Goal: Task Accomplishment & Management: Use online tool/utility

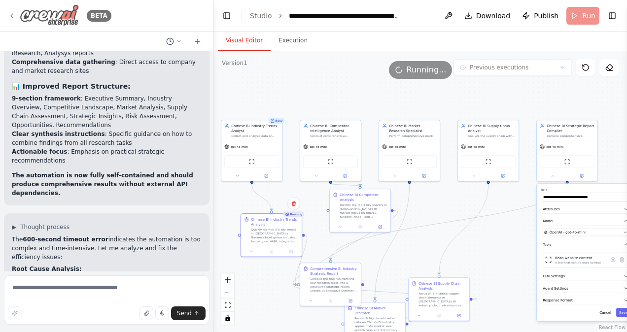
click at [15, 15] on icon at bounding box center [12, 16] width 8 height 8
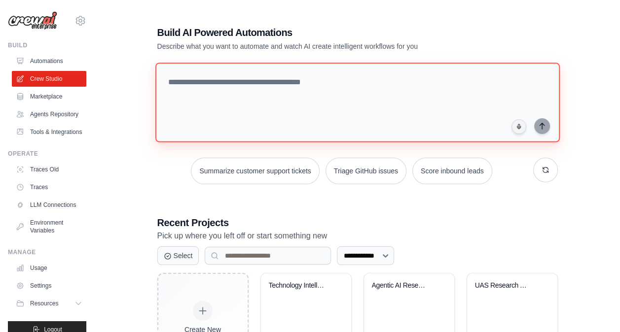
click at [224, 81] on textarea at bounding box center [357, 103] width 404 height 80
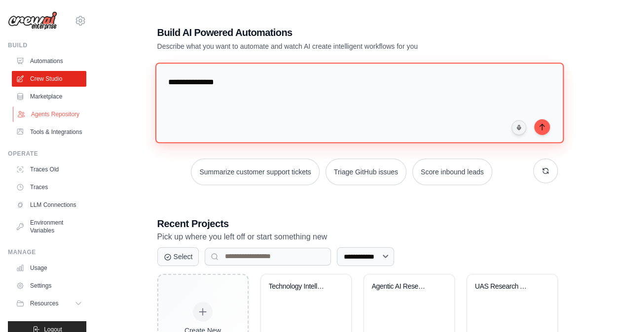
type textarea "**********"
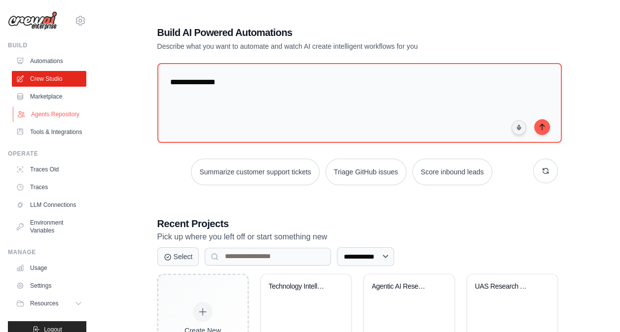
click at [28, 121] on link "Agents Repository" at bounding box center [50, 114] width 74 height 16
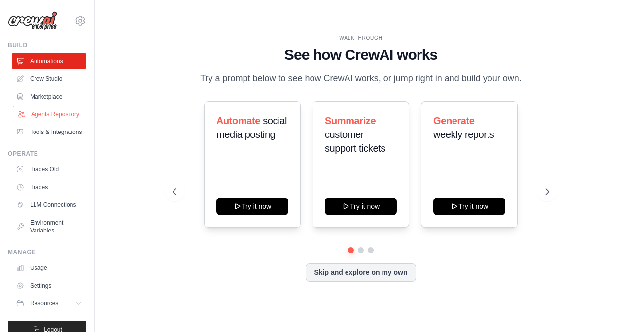
click at [47, 118] on link "Agents Repository" at bounding box center [50, 114] width 74 height 16
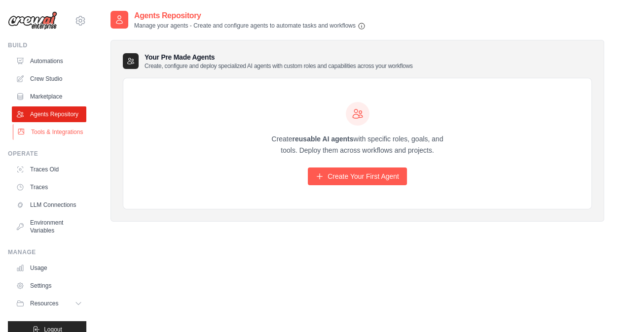
click at [43, 140] on link "Tools & Integrations" at bounding box center [50, 132] width 74 height 16
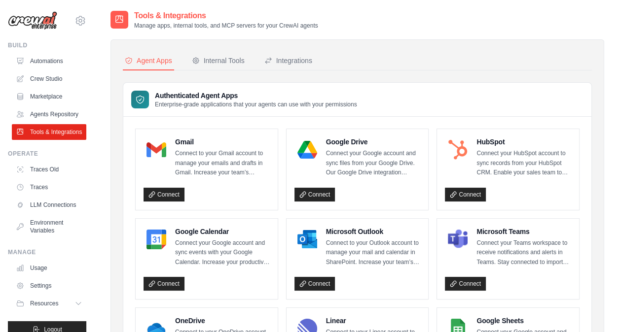
click at [223, 56] on div "Internal Tools" at bounding box center [218, 61] width 53 height 10
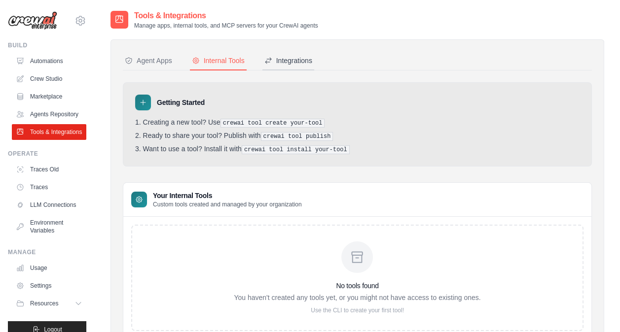
click at [278, 61] on div "Integrations" at bounding box center [288, 61] width 48 height 10
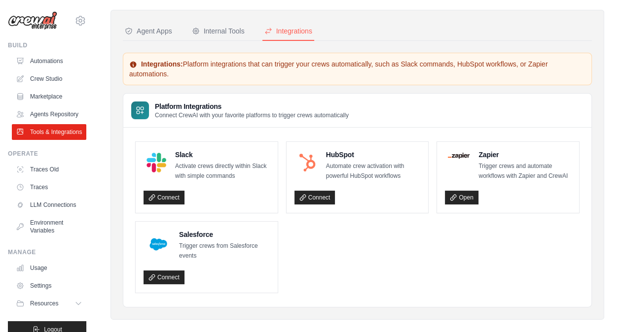
scroll to position [33, 0]
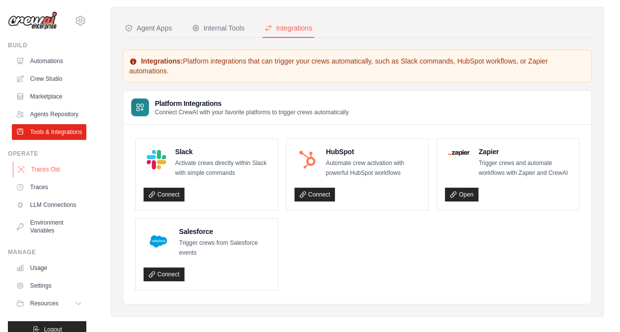
click at [51, 177] on link "Traces Old" at bounding box center [50, 170] width 74 height 16
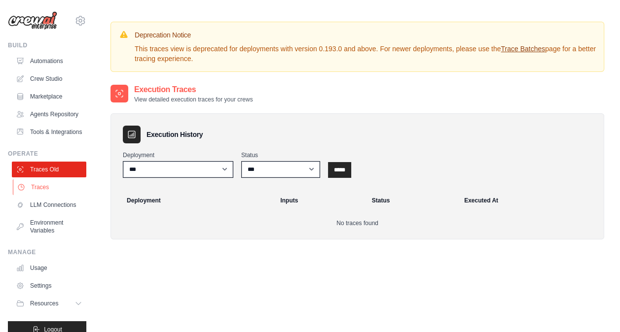
click at [36, 195] on link "Traces" at bounding box center [50, 187] width 74 height 16
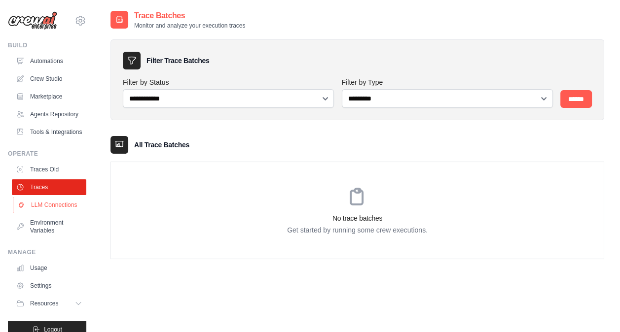
click at [57, 213] on link "LLM Connections" at bounding box center [50, 205] width 74 height 16
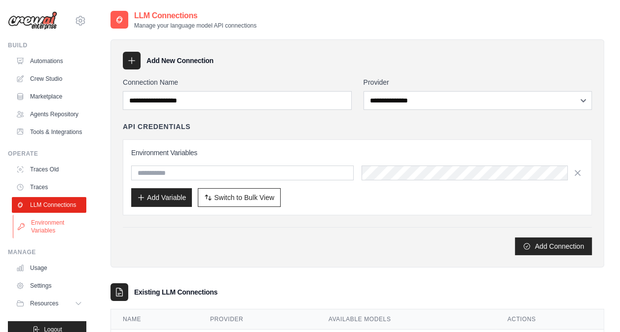
click at [60, 239] on link "Environment Variables" at bounding box center [50, 227] width 74 height 24
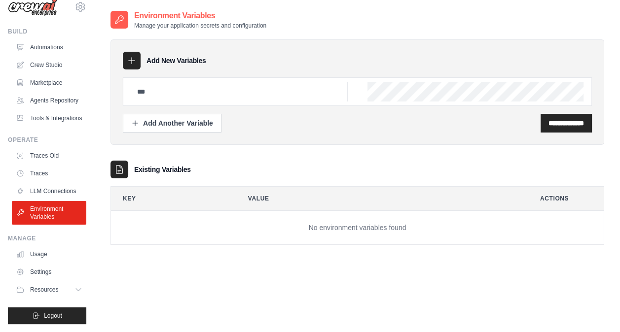
scroll to position [37, 0]
click at [60, 255] on link "Usage" at bounding box center [49, 254] width 74 height 16
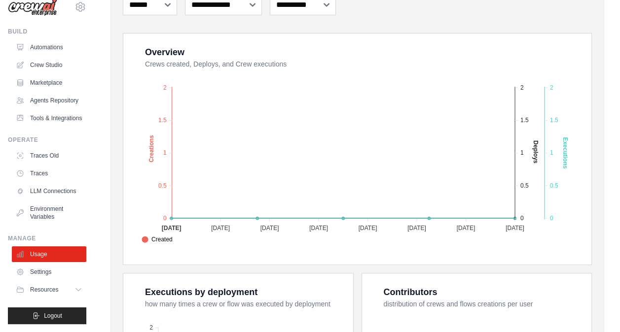
scroll to position [156, 0]
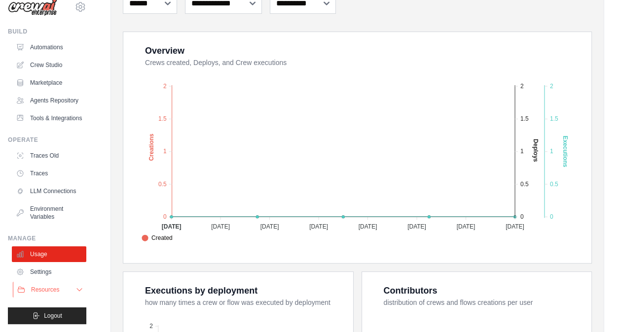
click at [43, 290] on span "Resources" at bounding box center [45, 290] width 28 height 8
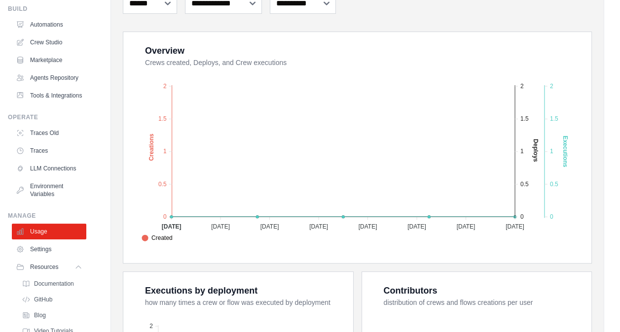
scroll to position [100, 0]
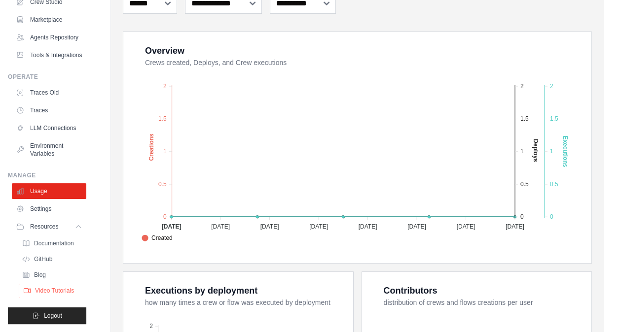
click at [57, 290] on span "Video Tutorials" at bounding box center [54, 291] width 39 height 8
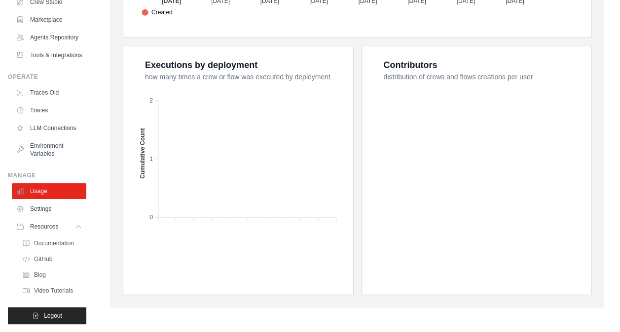
scroll to position [0, 0]
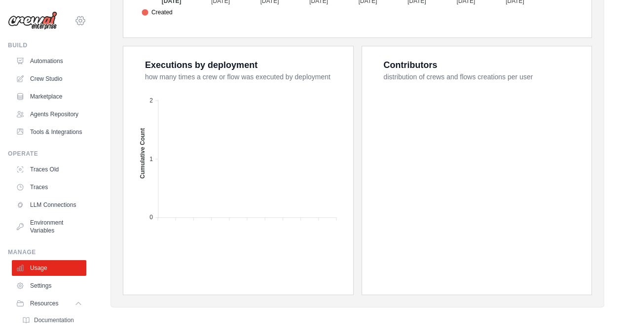
click at [76, 23] on icon at bounding box center [80, 20] width 9 height 8
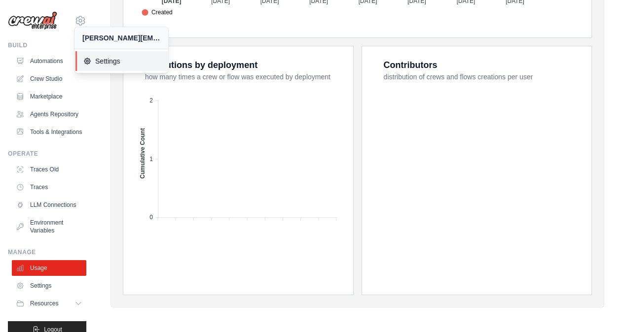
click at [89, 57] on icon at bounding box center [87, 61] width 8 height 8
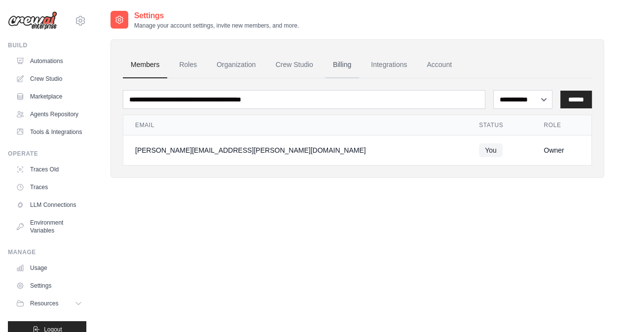
click at [345, 60] on link "Billing" at bounding box center [342, 65] width 34 height 27
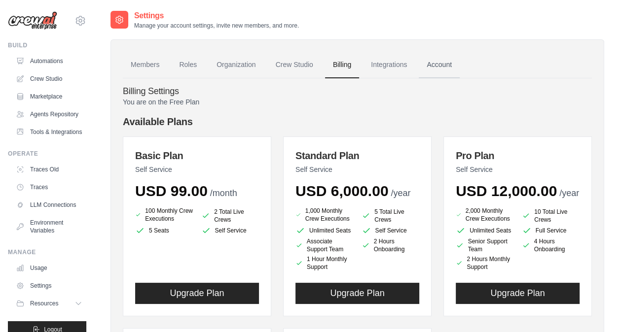
click at [438, 65] on link "Account" at bounding box center [439, 65] width 41 height 27
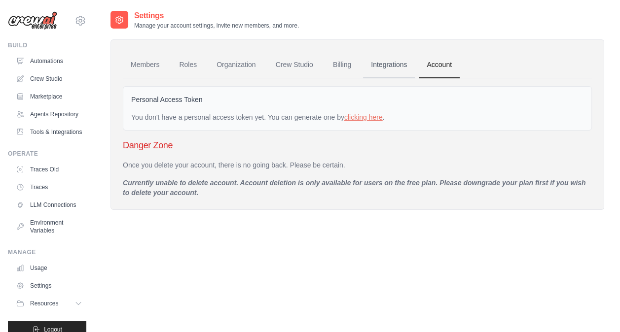
click at [399, 68] on link "Integrations" at bounding box center [389, 65] width 52 height 27
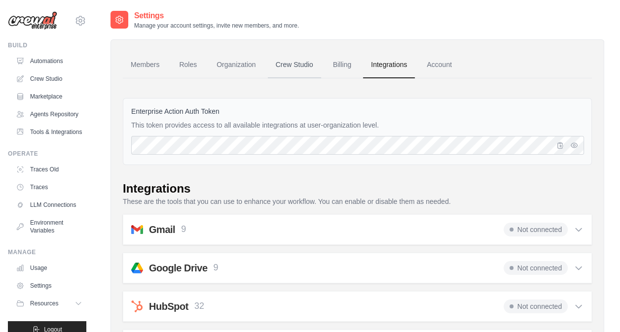
click at [301, 64] on link "Crew Studio" at bounding box center [294, 65] width 53 height 27
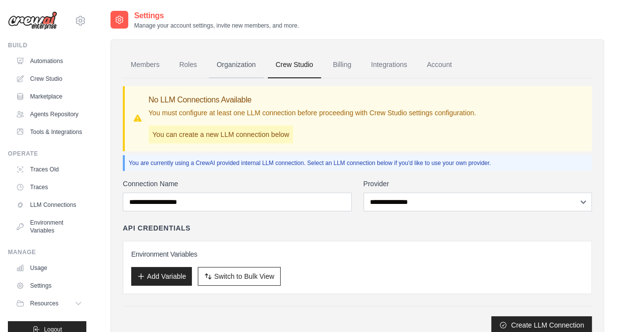
click at [241, 63] on link "Organization" at bounding box center [236, 65] width 55 height 27
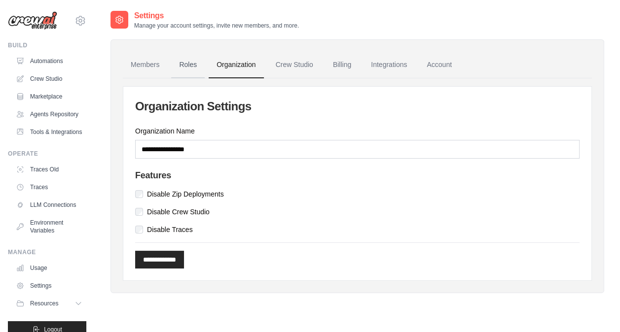
click at [188, 69] on link "Roles" at bounding box center [188, 65] width 34 height 27
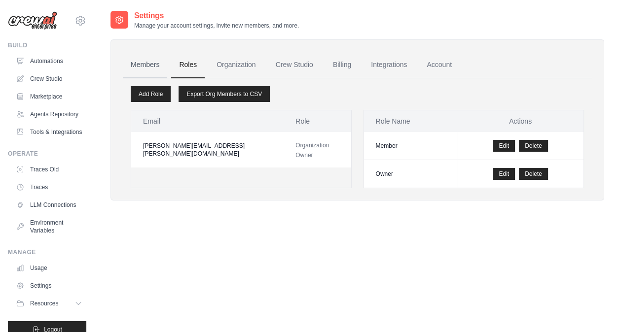
click at [158, 67] on link "Members" at bounding box center [145, 65] width 44 height 27
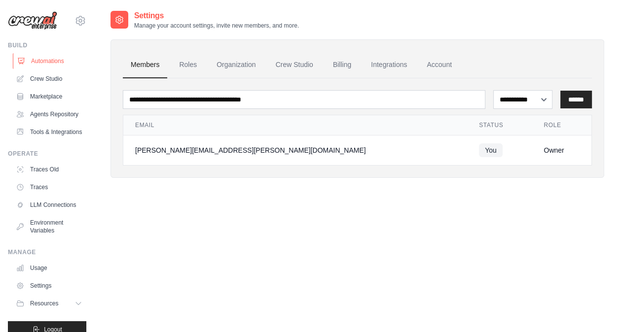
click at [48, 58] on link "Automations" at bounding box center [50, 61] width 74 height 16
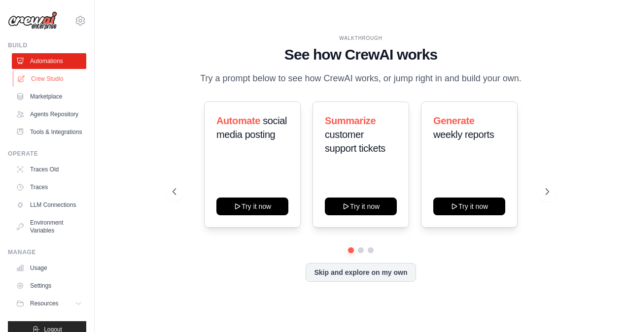
click at [64, 77] on link "Crew Studio" at bounding box center [50, 79] width 74 height 16
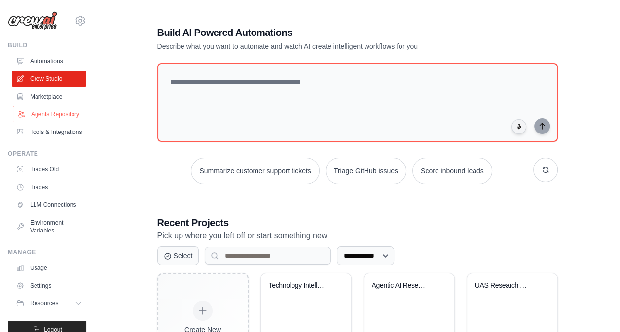
click at [50, 115] on link "Agents Repository" at bounding box center [50, 114] width 74 height 16
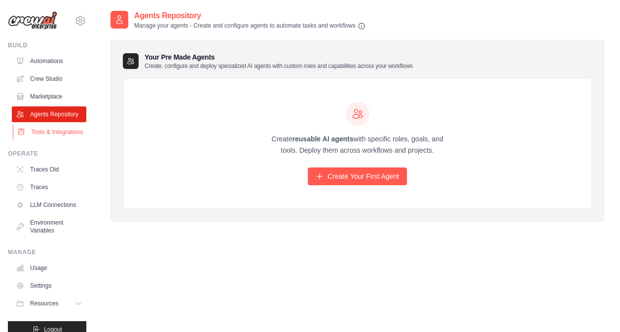
click at [50, 140] on link "Tools & Integrations" at bounding box center [50, 132] width 74 height 16
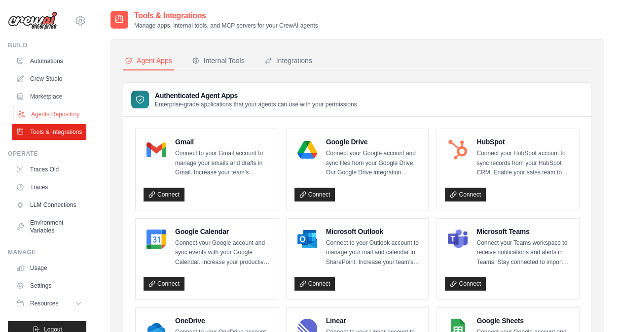
click at [46, 122] on link "Agents Repository" at bounding box center [50, 114] width 74 height 16
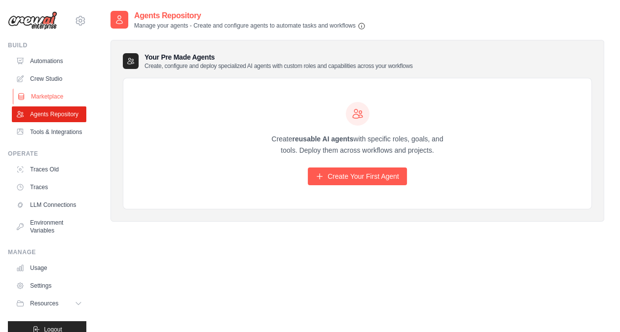
click at [46, 104] on link "Marketplace" at bounding box center [50, 97] width 74 height 16
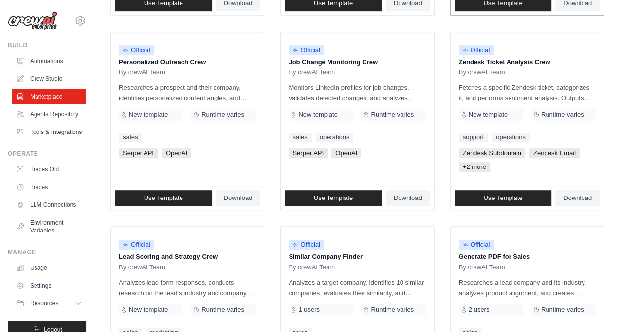
scroll to position [489, 0]
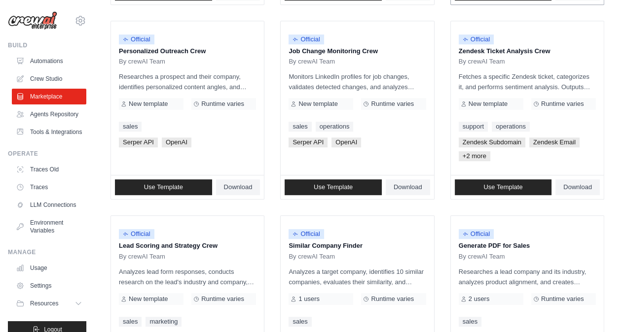
click at [557, 258] on div "By crewAI Team" at bounding box center [526, 257] width 137 height 8
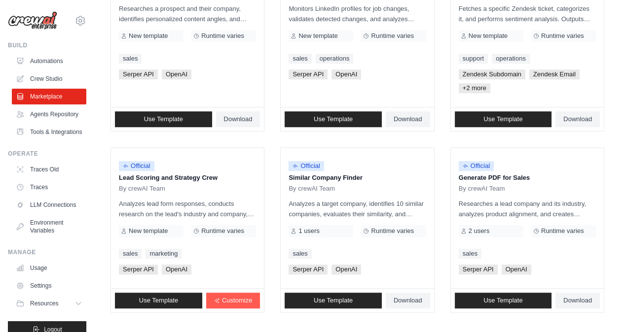
scroll to position [562, 0]
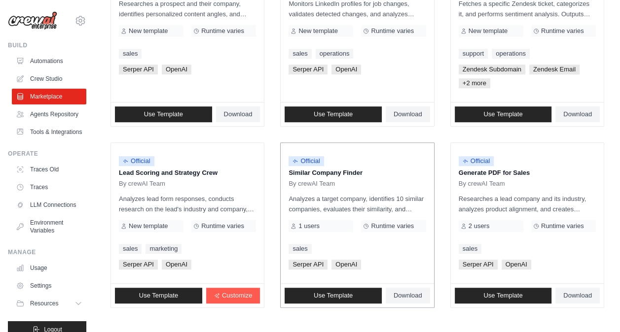
click at [368, 217] on div "Official Similar Company Finder By crewAI Team Analyzes a target company, ident…" at bounding box center [357, 213] width 153 height 141
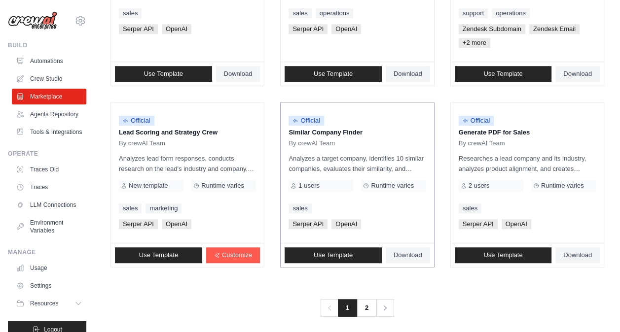
scroll to position [603, 0]
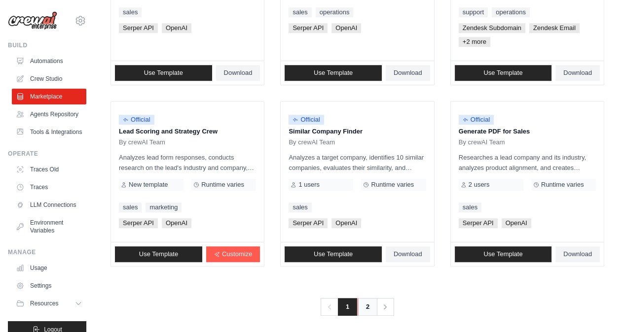
click at [369, 300] on link "2" at bounding box center [367, 307] width 20 height 18
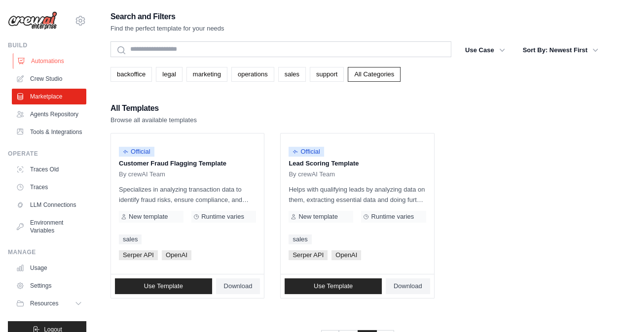
click at [51, 60] on link "Automations" at bounding box center [50, 61] width 74 height 16
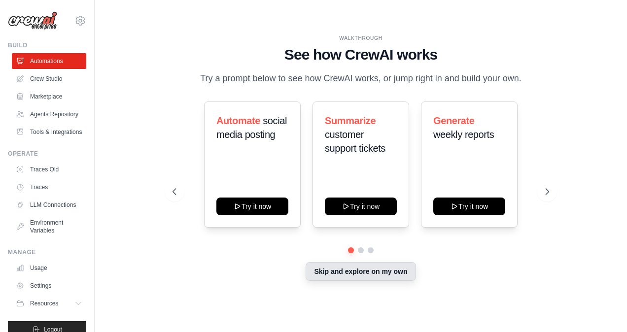
click at [340, 280] on button "Skip and explore on my own" at bounding box center [361, 271] width 110 height 19
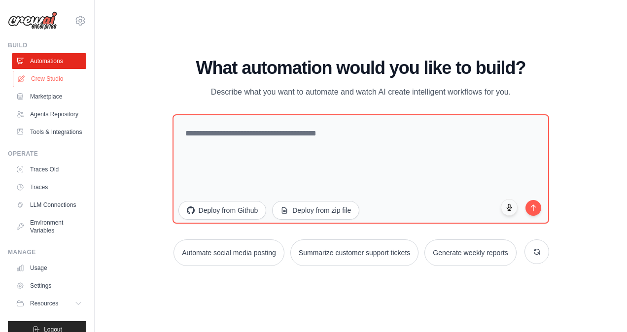
click at [38, 71] on link "Crew Studio" at bounding box center [50, 79] width 74 height 16
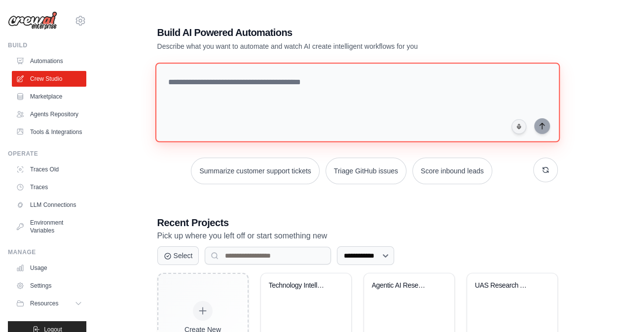
click at [194, 91] on textarea at bounding box center [357, 103] width 404 height 80
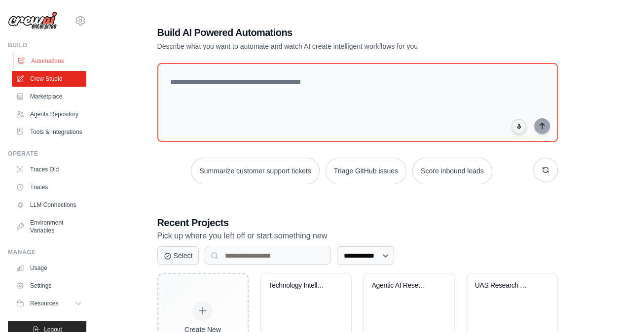
click at [48, 58] on link "Automations" at bounding box center [50, 61] width 74 height 16
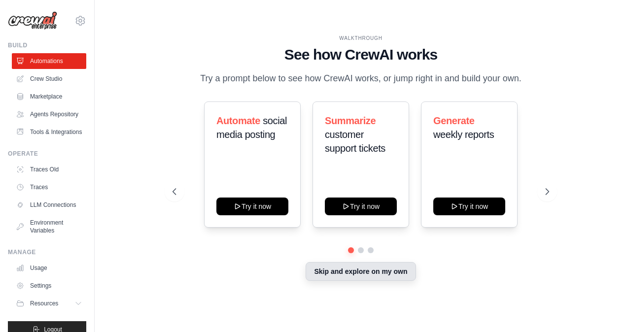
click at [336, 277] on button "Skip and explore on my own" at bounding box center [361, 271] width 110 height 19
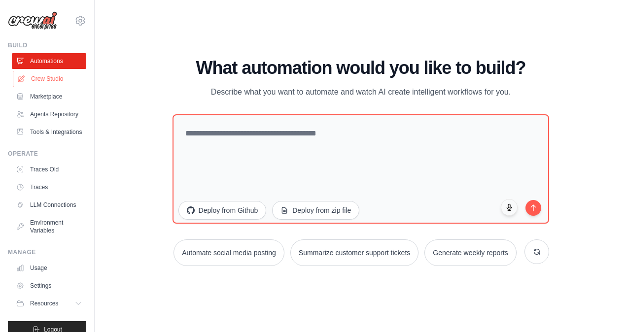
click at [57, 79] on link "Crew Studio" at bounding box center [50, 79] width 74 height 16
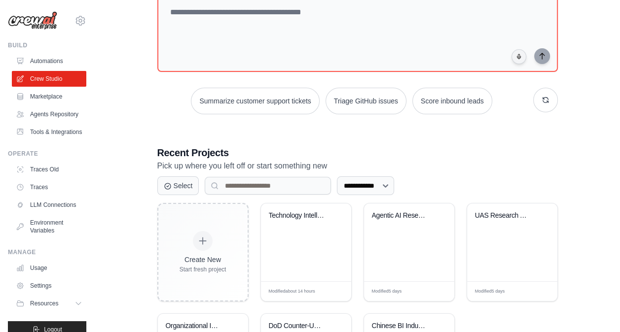
scroll to position [83, 0]
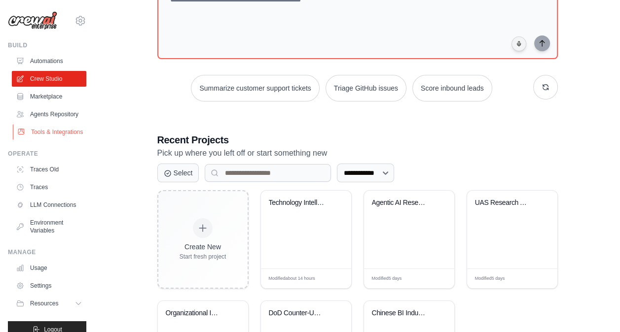
click at [46, 140] on link "Tools & Integrations" at bounding box center [50, 132] width 74 height 16
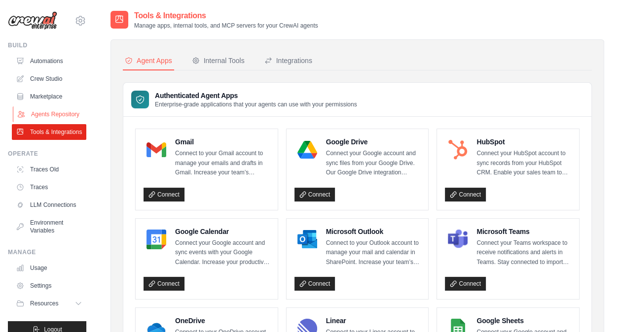
click at [49, 109] on link "Agents Repository" at bounding box center [50, 114] width 74 height 16
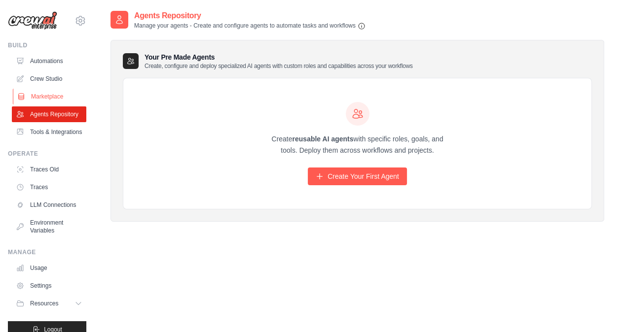
click at [49, 98] on link "Marketplace" at bounding box center [50, 97] width 74 height 16
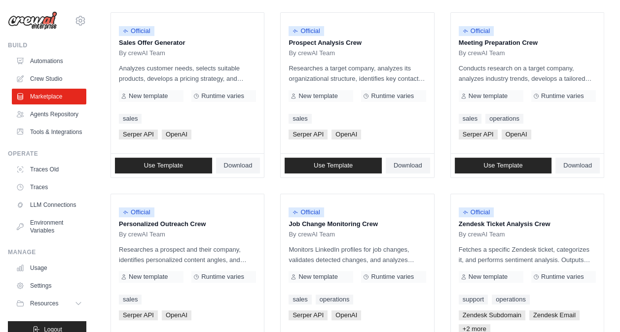
scroll to position [316, 0]
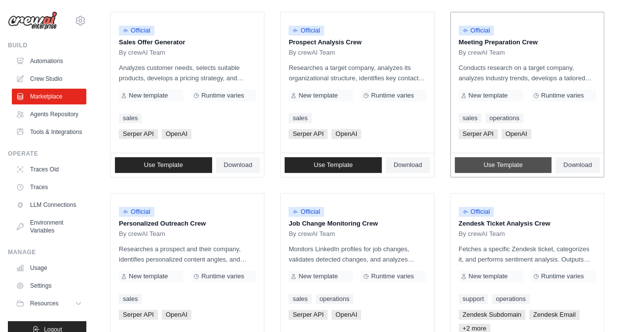
click at [496, 164] on span "Use Template" at bounding box center [502, 165] width 39 height 8
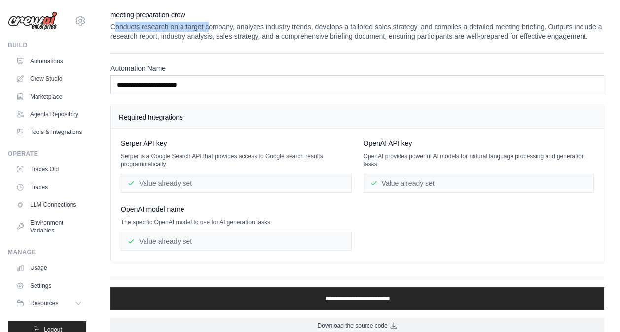
drag, startPoint x: 114, startPoint y: 24, endPoint x: 207, endPoint y: 26, distance: 92.7
click at [207, 26] on p "Conducts research on a target company, analyzes industry trends, develops a tai…" at bounding box center [356, 32] width 493 height 20
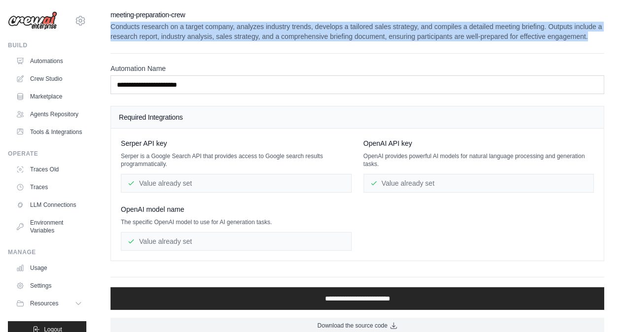
drag, startPoint x: 598, startPoint y: 25, endPoint x: 104, endPoint y: 24, distance: 495.0
click at [104, 24] on div "**********" at bounding box center [357, 172] width 525 height 324
copy p "Conducts research on a target company, analyzes industry trends, develops a tai…"
click at [62, 59] on link "Automations" at bounding box center [50, 61] width 74 height 16
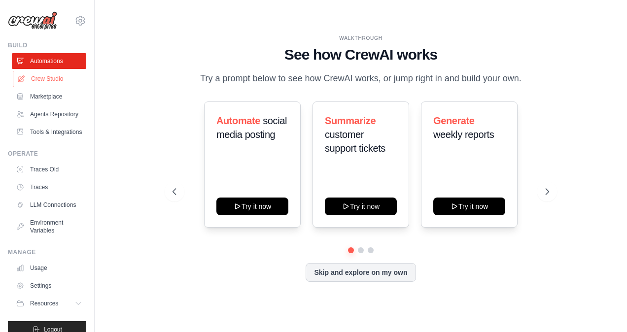
click at [38, 74] on link "Crew Studio" at bounding box center [50, 79] width 74 height 16
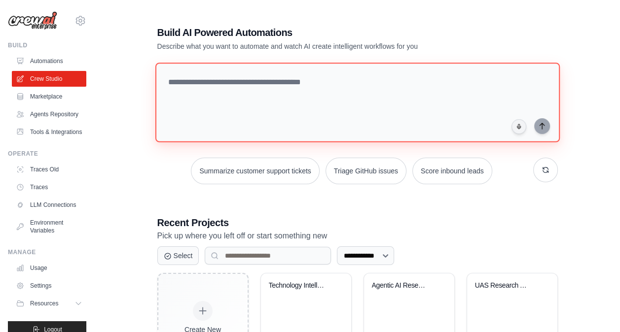
click at [192, 87] on textarea at bounding box center [357, 103] width 404 height 80
paste textarea "**********"
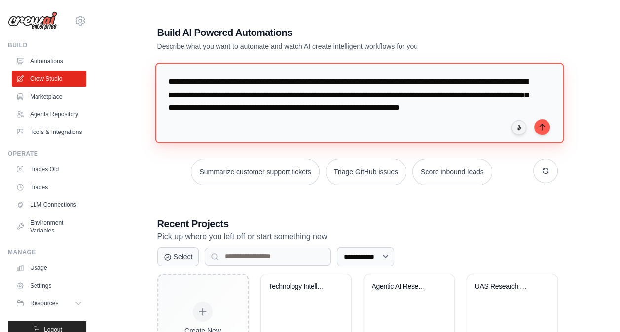
click at [203, 81] on textarea "**********" at bounding box center [359, 103] width 408 height 80
click at [271, 79] on textarea "**********" at bounding box center [359, 103] width 408 height 80
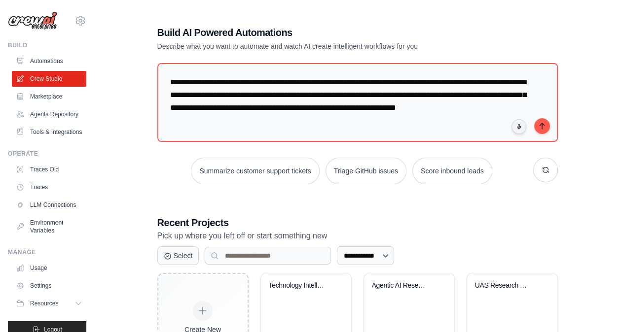
click at [157, 31] on h1 "Build AI Powered Automations" at bounding box center [322, 33] width 331 height 14
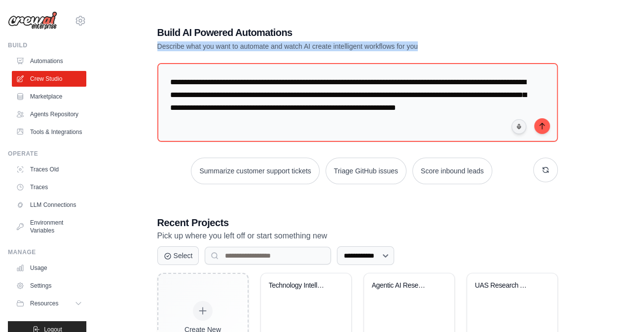
drag, startPoint x: 157, startPoint y: 44, endPoint x: 434, endPoint y: 42, distance: 276.6
click at [434, 42] on p "Describe what you want to automate and watch AI create intelligent workflows fo…" at bounding box center [322, 46] width 331 height 10
copy p "Describe what you want to automate and watch AI create intelligent workflows fo…"
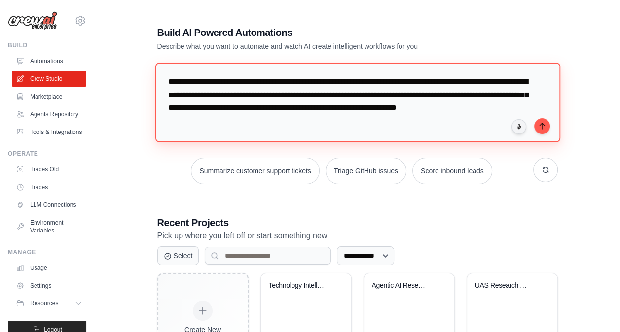
drag, startPoint x: 325, startPoint y: 122, endPoint x: 142, endPoint y: 64, distance: 192.4
click at [142, 64] on div "**********" at bounding box center [356, 254] width 493 height 488
paste textarea "**********"
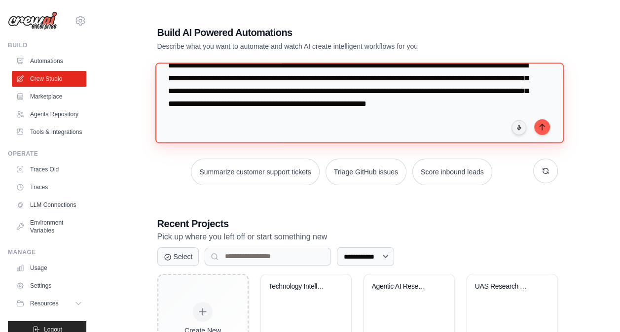
scroll to position [1569, 0]
paste textarea "**********"
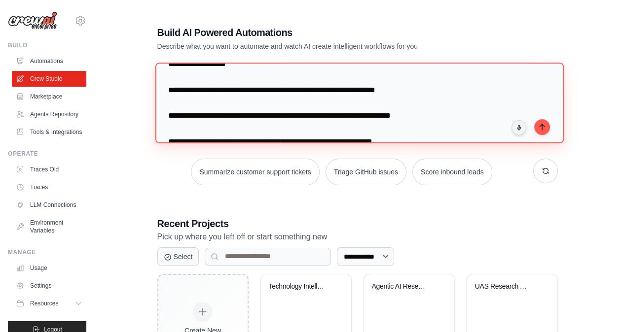
scroll to position [1983, 0]
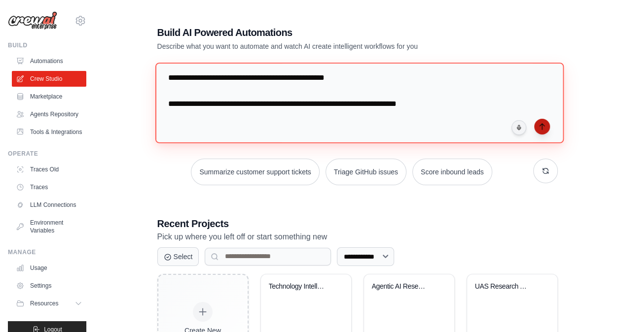
type textarea "**********"
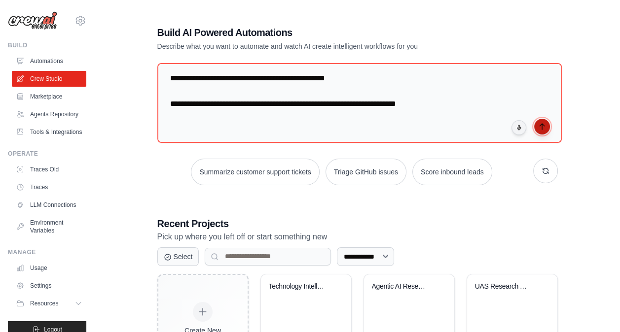
click at [544, 125] on icon "submit" at bounding box center [542, 127] width 8 height 8
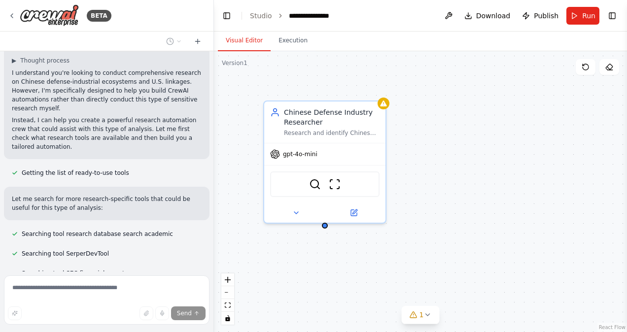
scroll to position [1465, 0]
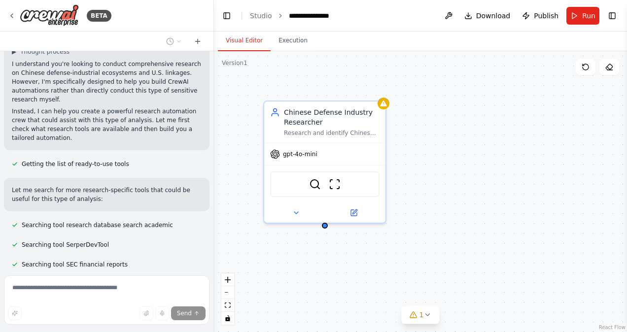
drag, startPoint x: 167, startPoint y: 153, endPoint x: 135, endPoint y: 134, distance: 37.8
click at [135, 239] on div "Searching tool SerperDevTool" at bounding box center [107, 245] width 206 height 12
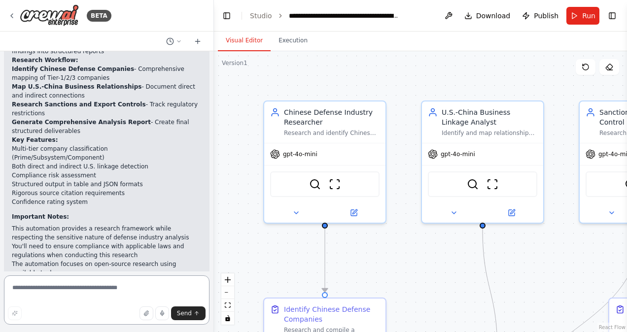
scroll to position [2198, 0]
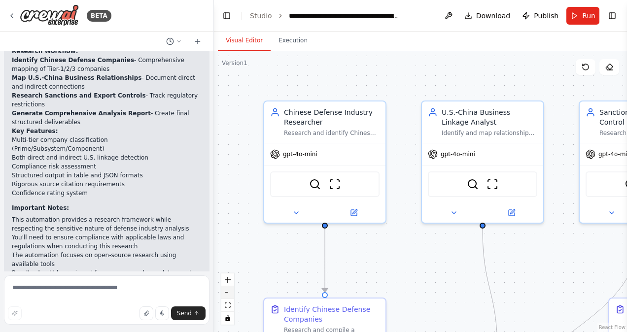
click at [232, 290] on button "zoom out" at bounding box center [227, 292] width 13 height 13
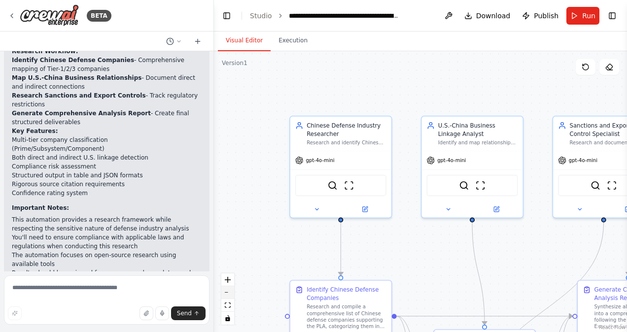
click at [232, 290] on button "zoom out" at bounding box center [227, 292] width 13 height 13
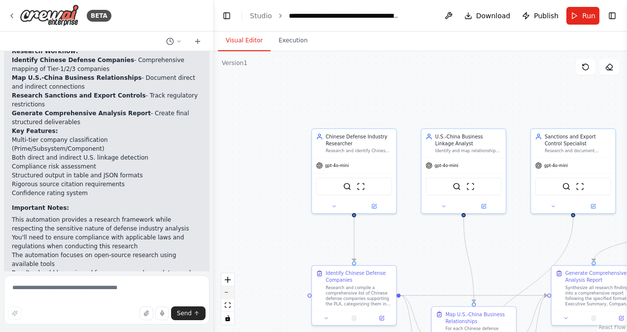
click at [232, 290] on button "zoom out" at bounding box center [227, 292] width 13 height 13
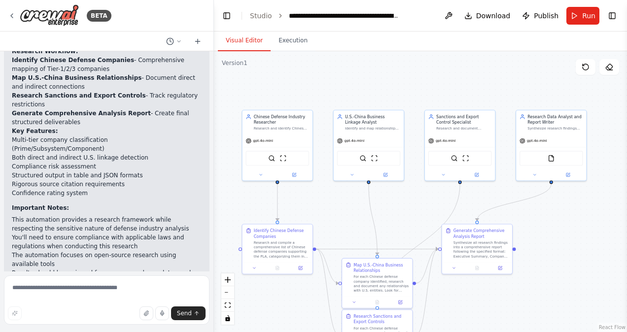
drag, startPoint x: 289, startPoint y: 262, endPoint x: 202, endPoint y: 233, distance: 92.4
click at [202, 233] on div "BETA Research Brief: Chinese Defense-Industrial Ecosystem & U.S. Linkages Role …" at bounding box center [313, 166] width 627 height 332
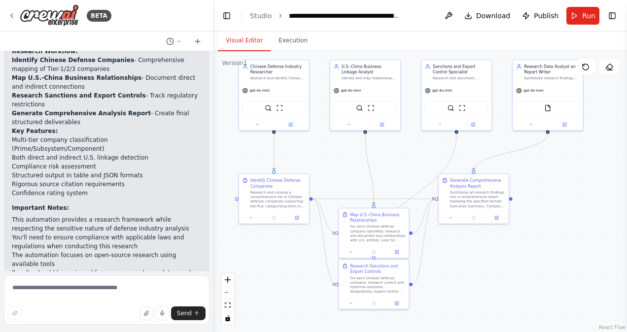
drag, startPoint x: 340, startPoint y: 215, endPoint x: 337, endPoint y: 166, distance: 49.9
click at [337, 166] on div ".deletable-edge-delete-btn { width: 20px; height: 20px; border: 0px solid #ffff…" at bounding box center [420, 191] width 413 height 281
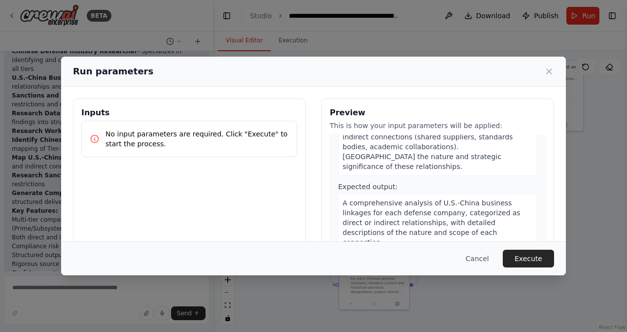
scroll to position [332, 0]
click at [486, 258] on button "Cancel" at bounding box center [477, 259] width 39 height 18
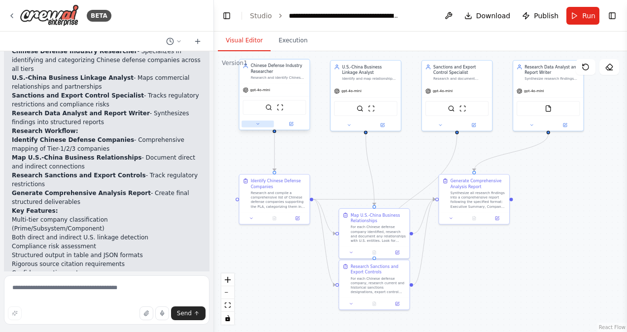
click at [259, 125] on icon at bounding box center [257, 124] width 4 height 4
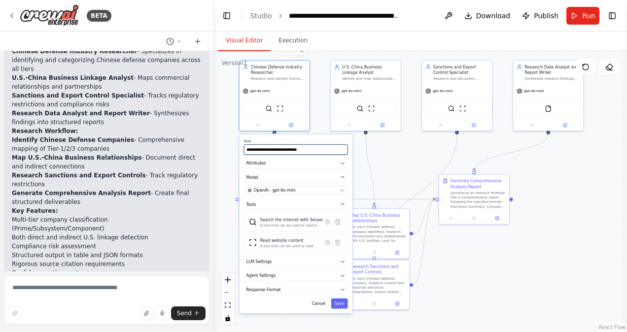
click at [301, 153] on input "**********" at bounding box center [296, 149] width 104 height 10
click at [339, 162] on button "Attributes" at bounding box center [296, 163] width 104 height 10
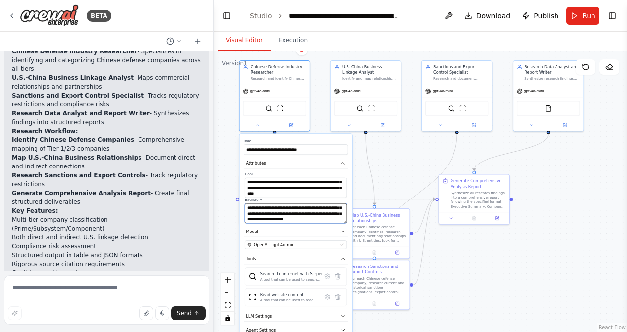
scroll to position [69, 0]
click at [352, 129] on div at bounding box center [366, 123] width 70 height 11
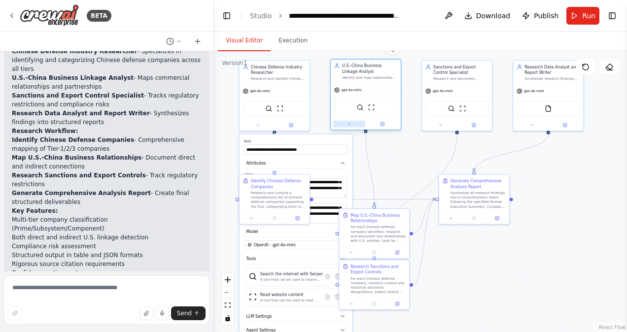
click at [349, 125] on icon at bounding box center [349, 124] width 4 height 4
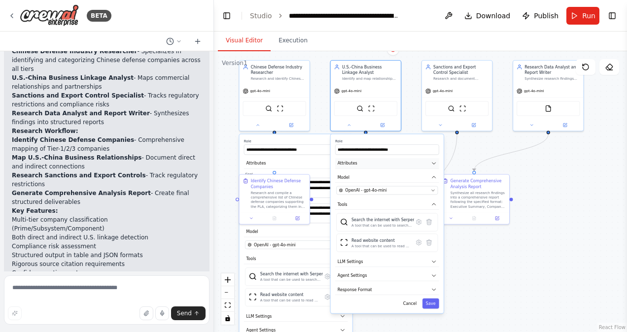
click at [433, 164] on icon "button" at bounding box center [434, 164] width 6 height 6
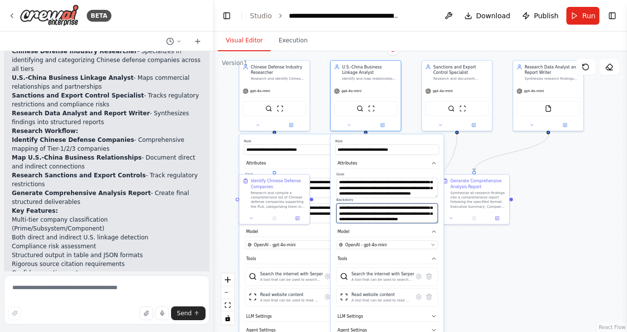
scroll to position [59, 0]
click at [437, 127] on button at bounding box center [440, 124] width 32 height 7
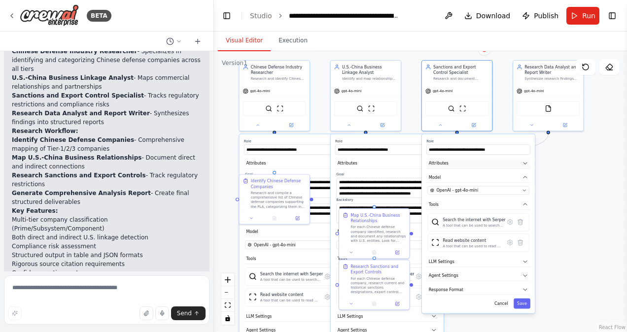
click at [494, 166] on button "Attributes" at bounding box center [478, 163] width 104 height 10
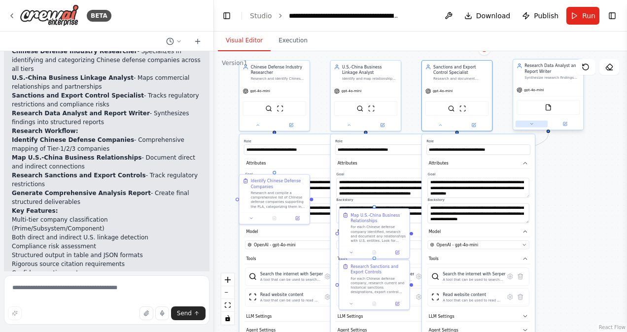
click at [530, 124] on icon at bounding box center [531, 124] width 4 height 4
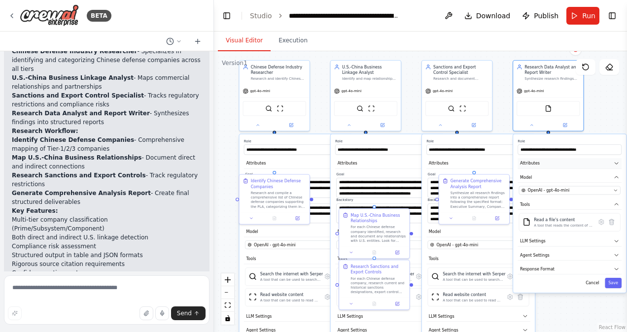
click at [615, 164] on icon "button" at bounding box center [617, 164] width 6 height 6
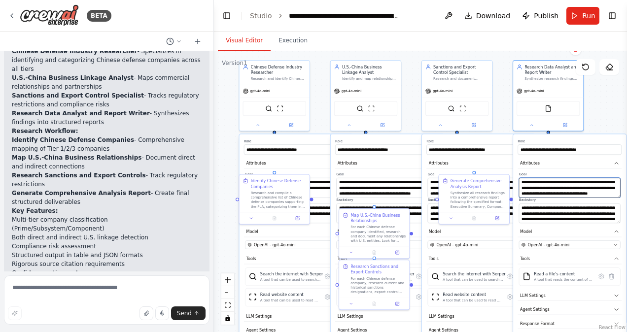
scroll to position [0, 0]
click at [564, 209] on textarea "**********" at bounding box center [570, 214] width 102 height 20
click at [591, 208] on textarea "**********" at bounding box center [570, 214] width 102 height 20
click at [599, 208] on textarea "**********" at bounding box center [570, 214] width 102 height 20
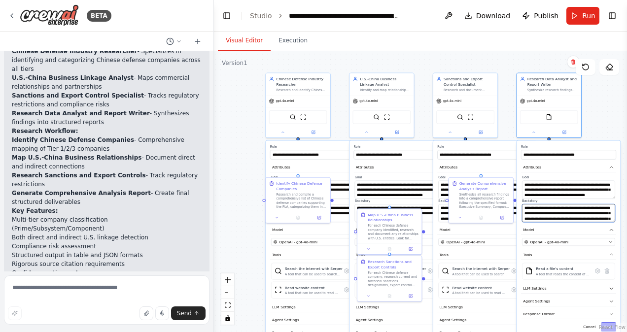
click at [584, 217] on textarea "**********" at bounding box center [568, 213] width 93 height 18
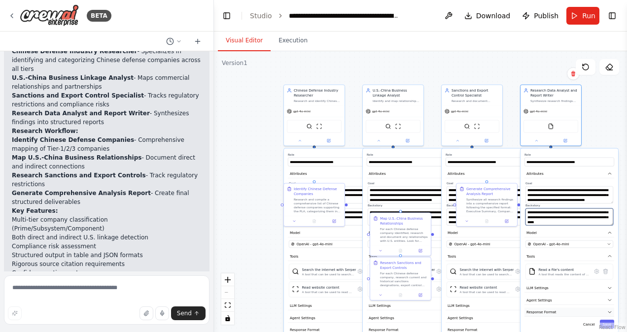
type textarea "**********"
click at [610, 314] on icon "button" at bounding box center [609, 312] width 5 height 5
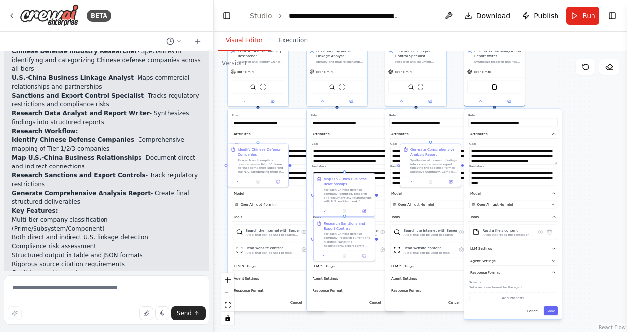
drag, startPoint x: 603, startPoint y: 131, endPoint x: 547, endPoint y: 91, distance: 68.7
click at [547, 91] on div ".deletable-edge-delete-btn { width: 20px; height: 20px; border: 0px solid #ffff…" at bounding box center [420, 191] width 413 height 281
click at [522, 271] on button "Response Format" at bounding box center [513, 273] width 90 height 9
click at [551, 314] on button "Save" at bounding box center [551, 311] width 14 height 9
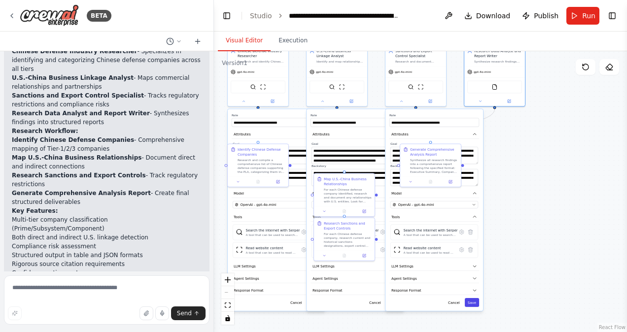
click at [476, 305] on button "Save" at bounding box center [472, 302] width 14 height 9
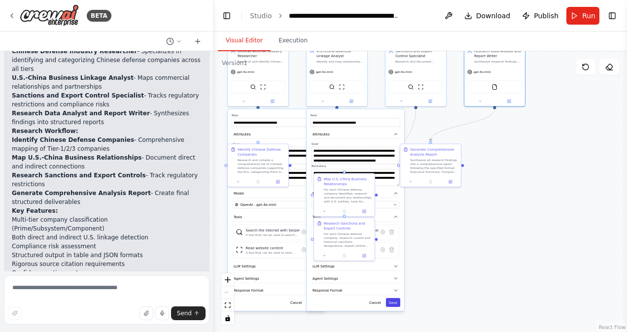
click at [394, 303] on button "Save" at bounding box center [393, 302] width 14 height 9
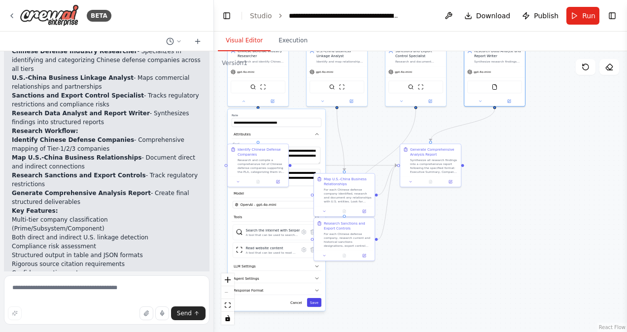
click at [316, 304] on button "Save" at bounding box center [314, 302] width 14 height 9
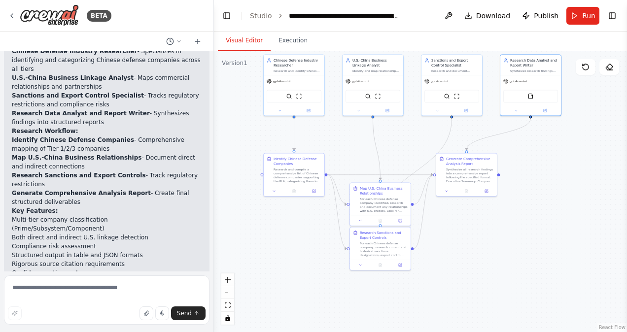
drag, startPoint x: 408, startPoint y: 269, endPoint x: 444, endPoint y: 279, distance: 37.2
click at [444, 279] on div ".deletable-edge-delete-btn { width: 20px; height: 20px; border: 0px solid #ffff…" at bounding box center [420, 191] width 413 height 281
click at [585, 15] on span "Run" at bounding box center [588, 16] width 13 height 10
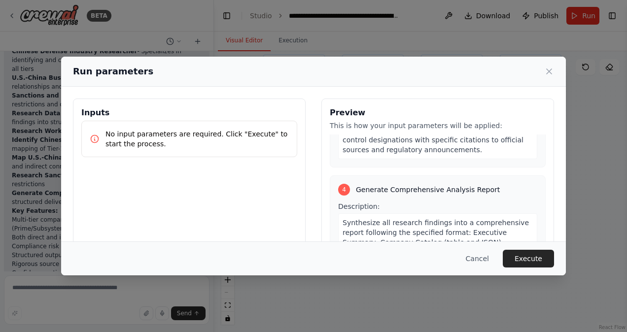
scroll to position [604, 0]
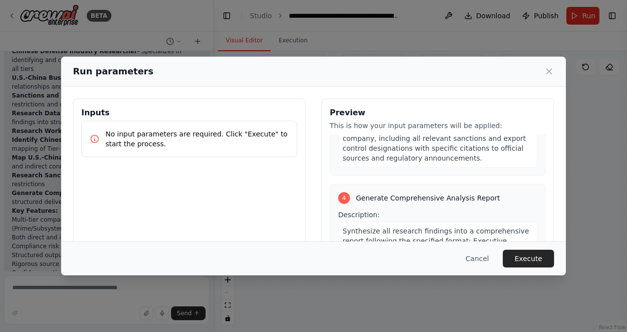
click at [416, 227] on span "Synthesize all research findings into a comprehensive report following the spec…" at bounding box center [436, 260] width 186 height 67
click at [343, 227] on span "Synthesize all research findings into a comprehensive report following the spec…" at bounding box center [436, 260] width 186 height 67
click at [485, 258] on button "Cancel" at bounding box center [477, 259] width 39 height 18
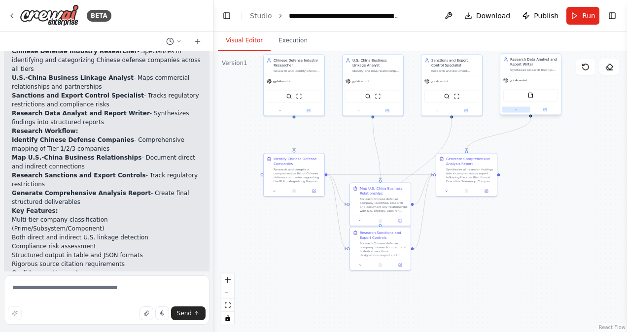
click at [517, 111] on icon at bounding box center [516, 110] width 4 height 4
click at [546, 236] on button "Response Format" at bounding box center [549, 235] width 90 height 9
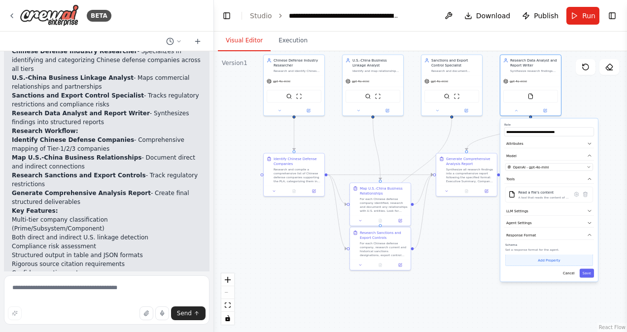
click at [548, 262] on button "Add Property" at bounding box center [549, 260] width 88 height 11
click at [542, 271] on button "Add Property" at bounding box center [549, 273] width 88 height 11
click at [573, 259] on button "Optional" at bounding box center [572, 259] width 20 height 9
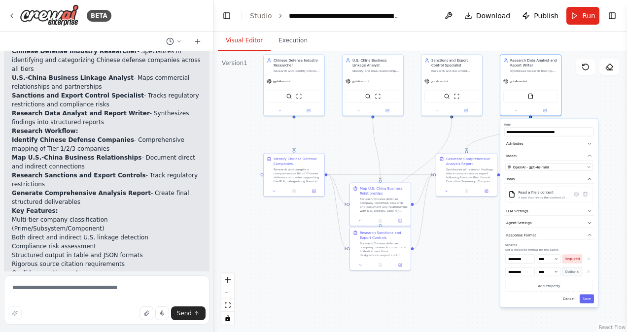
click at [575, 259] on button "Required" at bounding box center [572, 259] width 20 height 9
click at [575, 259] on button "Optional" at bounding box center [572, 259] width 20 height 9
click at [560, 260] on select "**** ******* ******* **** ******" at bounding box center [549, 259] width 24 height 9
click at [537, 255] on select "**** ******* ******* **** ******" at bounding box center [549, 259] width 24 height 9
click at [588, 257] on icon "button" at bounding box center [589, 259] width 4 height 4
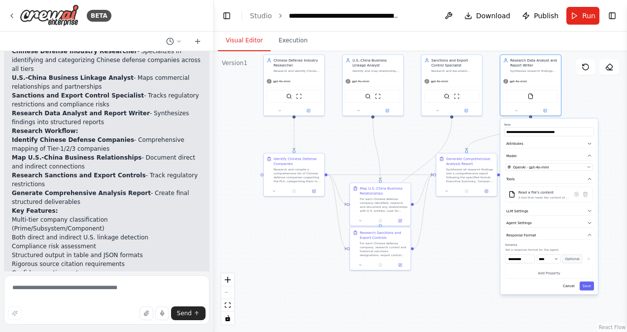
click at [588, 257] on icon "button" at bounding box center [589, 259] width 4 height 4
click at [519, 237] on span "Response Format" at bounding box center [521, 235] width 30 height 5
click at [520, 221] on span "Agent Settings" at bounding box center [519, 223] width 26 height 5
click at [545, 224] on button "Agent Settings" at bounding box center [549, 223] width 90 height 9
click at [538, 209] on button "LLM Settings" at bounding box center [549, 211] width 90 height 9
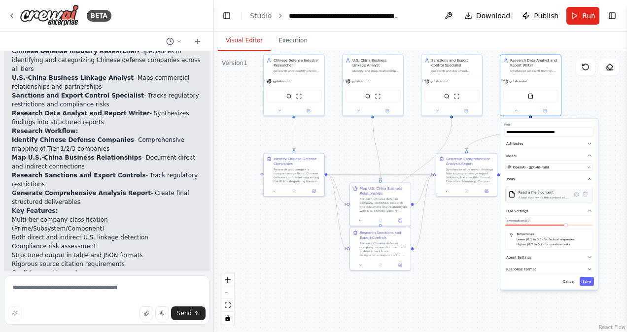
click at [541, 198] on div "A tool that reads the content of a file. To use this tool, provide a 'file_path…" at bounding box center [543, 198] width 51 height 4
click at [518, 108] on icon at bounding box center [516, 110] width 4 height 4
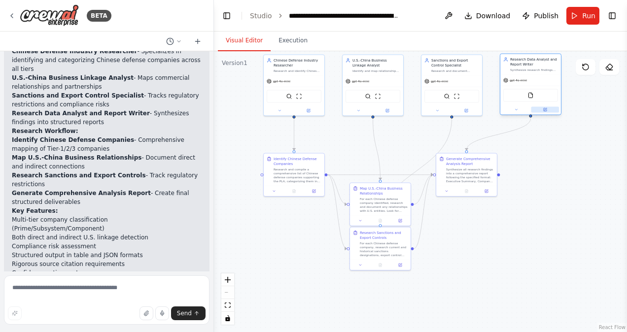
click at [549, 112] on button at bounding box center [545, 110] width 28 height 6
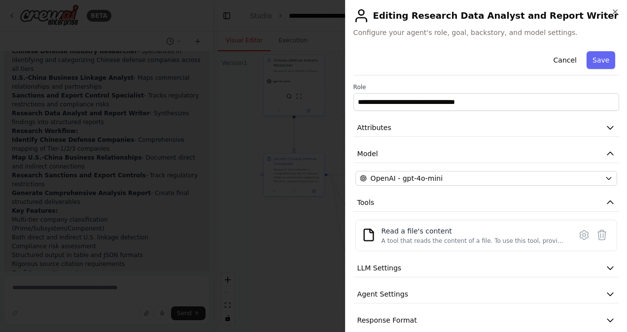
scroll to position [12, 0]
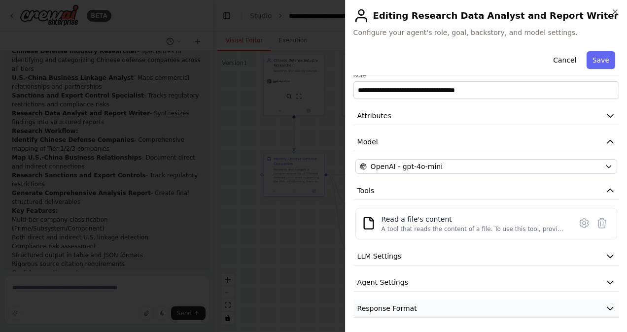
click at [409, 305] on span "Response Format" at bounding box center [387, 309] width 60 height 10
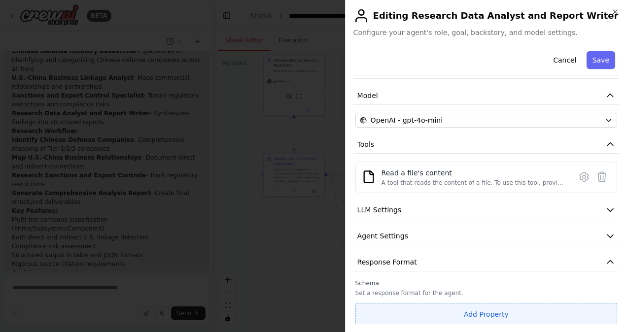
click at [406, 306] on button "Add Property" at bounding box center [486, 314] width 262 height 23
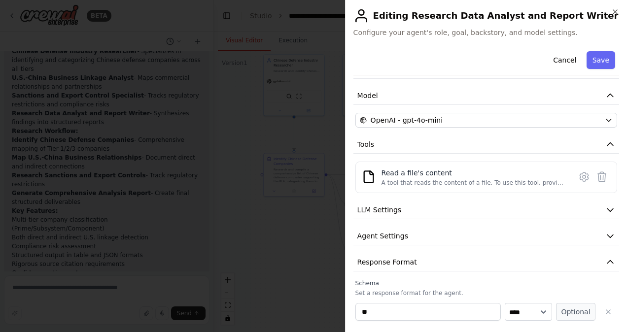
type input "*"
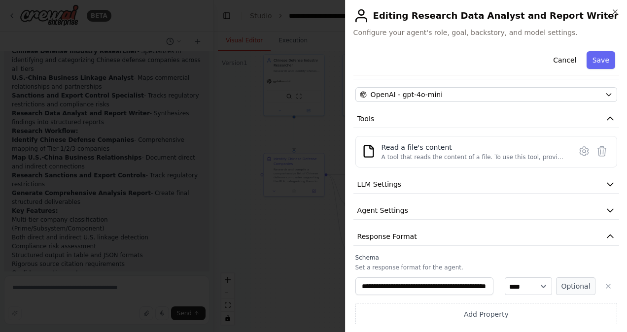
scroll to position [0, 35]
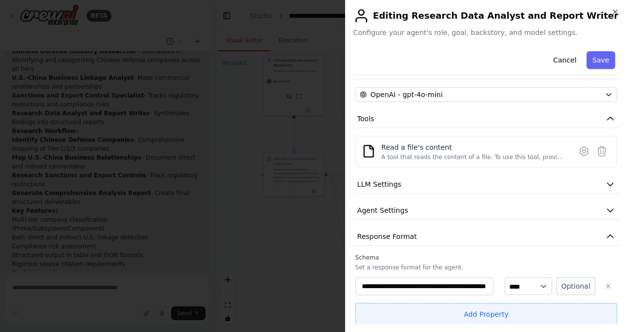
type input "**********"
click at [488, 310] on button "Add Property" at bounding box center [486, 314] width 262 height 23
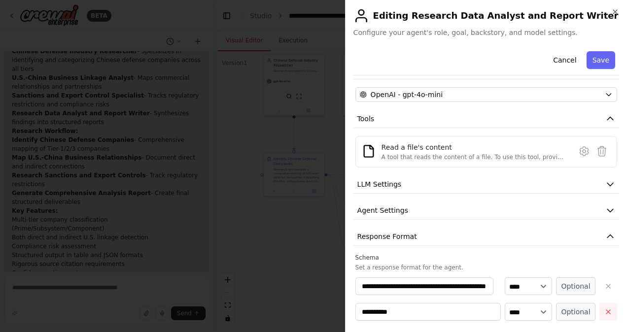
click at [604, 309] on icon "button" at bounding box center [608, 312] width 8 height 8
click at [592, 58] on button "Save" at bounding box center [601, 60] width 29 height 18
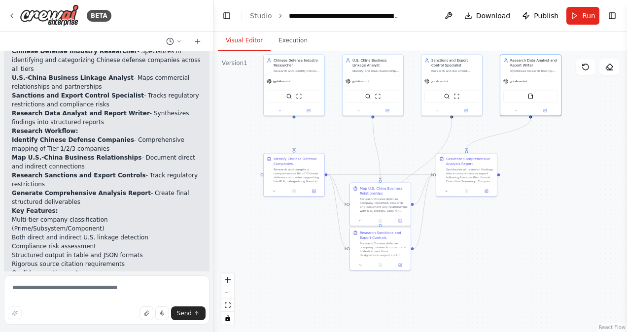
scroll to position [2118, 0]
click at [288, 41] on button "Execution" at bounding box center [293, 41] width 45 height 21
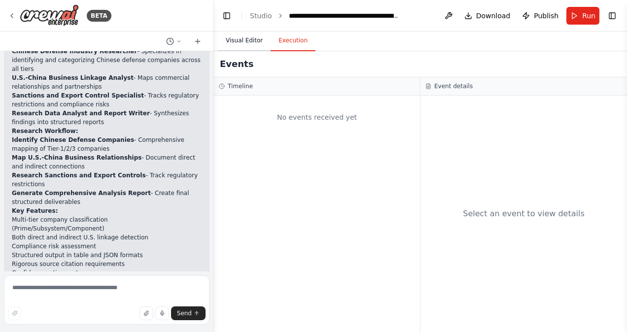
click at [253, 38] on button "Visual Editor" at bounding box center [244, 41] width 53 height 21
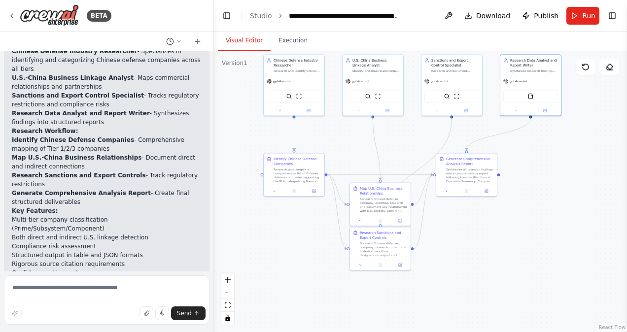
click at [125, 289] on textarea at bounding box center [107, 300] width 206 height 49
click at [59, 289] on textarea "**********" at bounding box center [107, 300] width 206 height 49
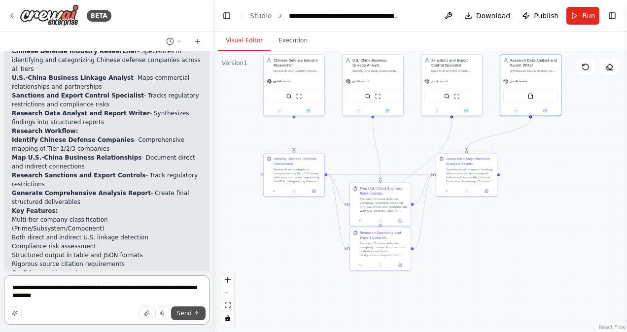
type textarea "**********"
click at [190, 311] on span "Send" at bounding box center [184, 314] width 15 height 8
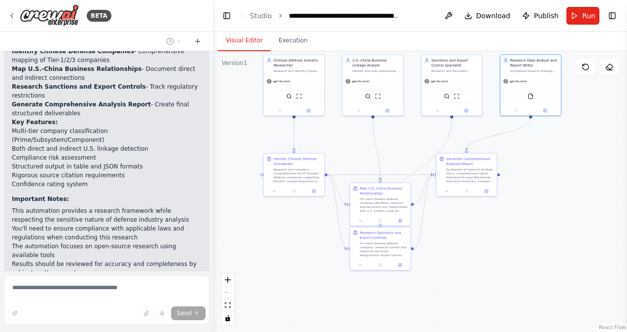
scroll to position [2227, 0]
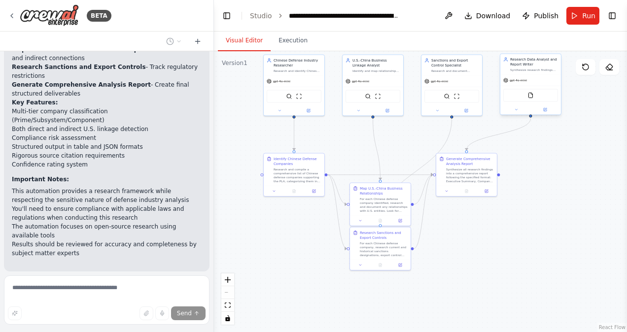
click at [516, 113] on div at bounding box center [530, 110] width 61 height 10
click at [516, 108] on icon at bounding box center [516, 110] width 4 height 4
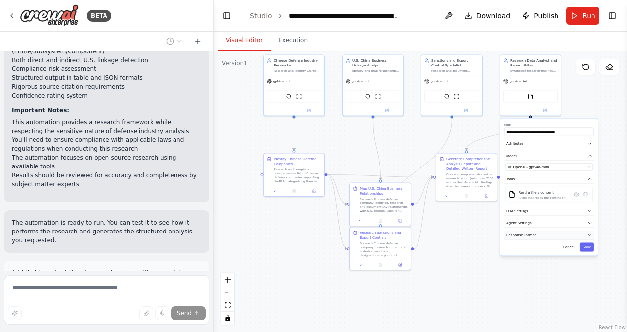
scroll to position [2305, 0]
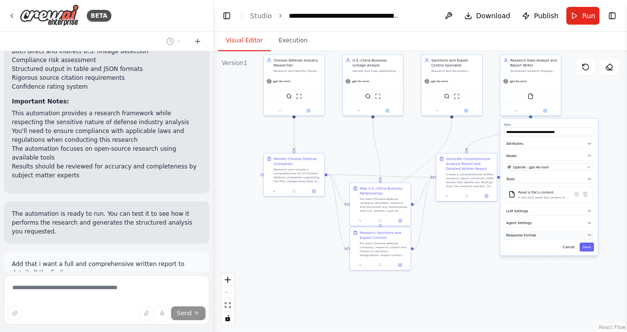
click at [559, 235] on button "Response Format" at bounding box center [549, 235] width 90 height 9
click at [589, 261] on button "button" at bounding box center [588, 259] width 9 height 9
click at [590, 275] on button "Save" at bounding box center [587, 273] width 14 height 9
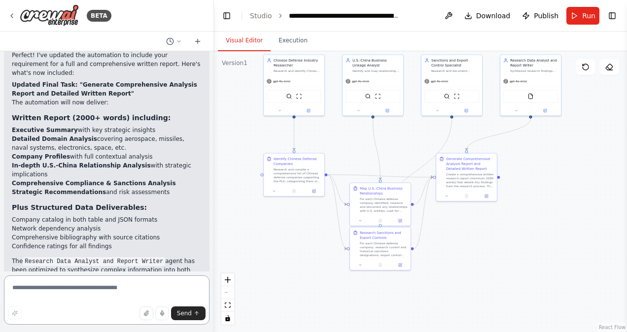
scroll to position [2677, 0]
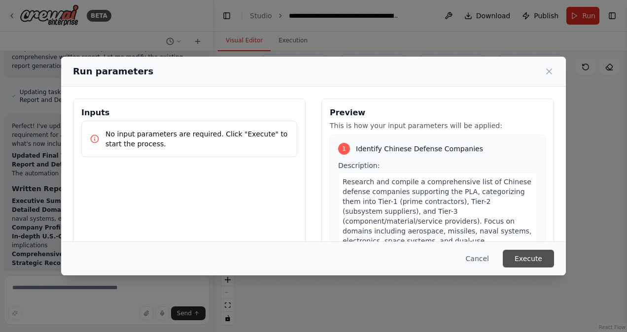
click at [523, 260] on button "Execute" at bounding box center [528, 259] width 51 height 18
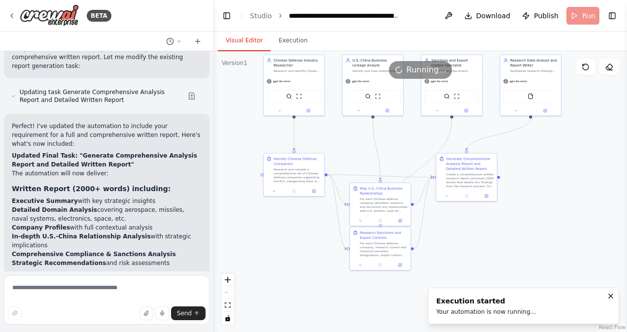
click at [246, 41] on button "Visual Editor" at bounding box center [244, 41] width 53 height 21
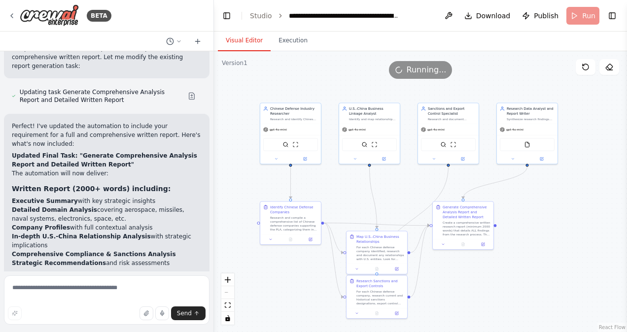
drag, startPoint x: 244, startPoint y: 124, endPoint x: 240, endPoint y: 173, distance: 48.4
click at [240, 173] on div ".deletable-edge-delete-btn { width: 20px; height: 20px; border: 0px solid #ffff…" at bounding box center [420, 191] width 413 height 281
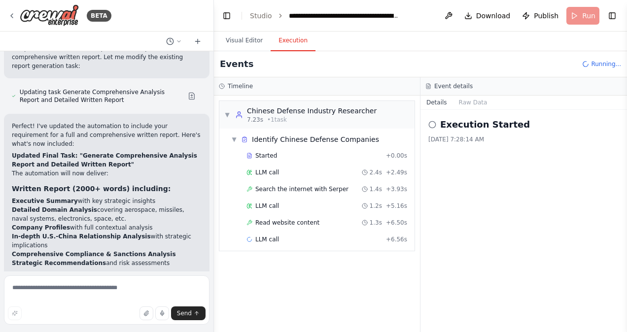
click at [291, 43] on button "Execution" at bounding box center [293, 41] width 45 height 21
click at [279, 172] on div "LLM call 2.4s + 2.49s" at bounding box center [326, 173] width 161 height 8
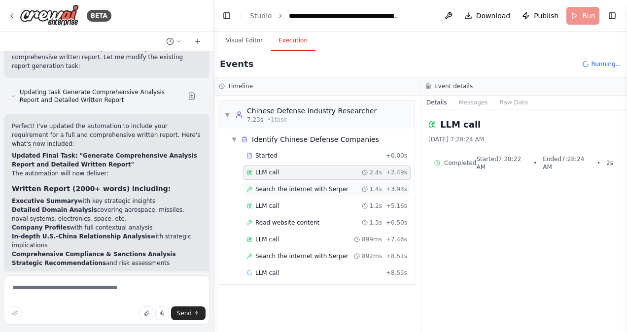
click at [282, 188] on span "Search the internet with Serper" at bounding box center [301, 189] width 93 height 8
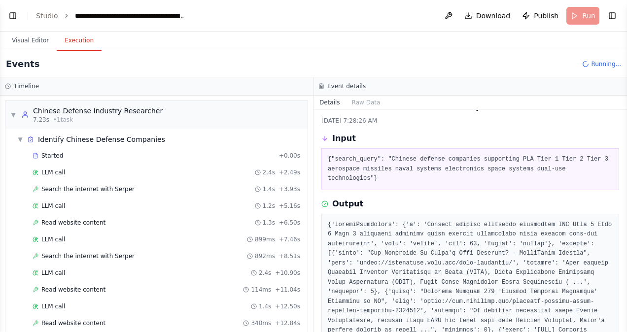
scroll to position [24, 0]
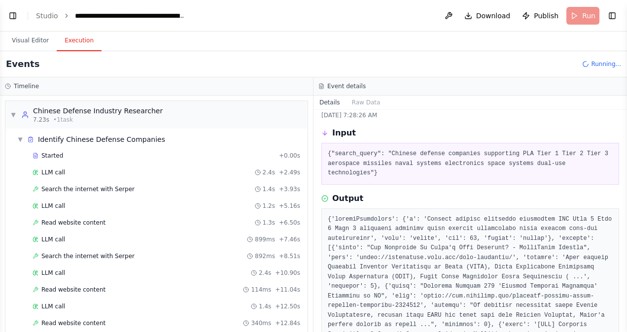
click at [510, 193] on div "Output" at bounding box center [470, 199] width 298 height 12
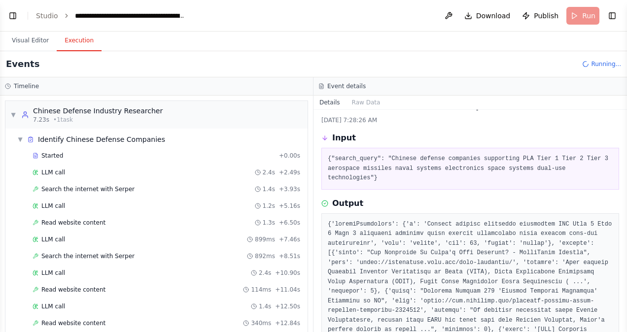
scroll to position [0, 0]
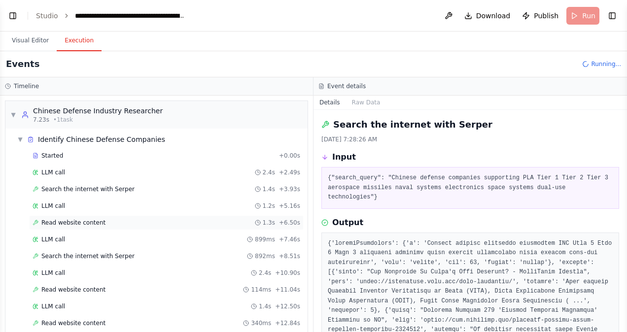
click at [75, 220] on span "Read website content" at bounding box center [73, 223] width 64 height 8
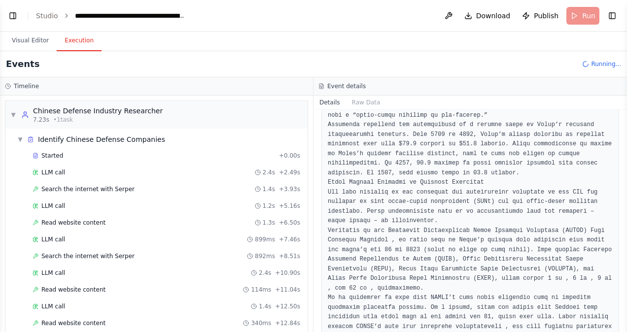
scroll to position [552, 0]
click at [60, 223] on span "Read website content" at bounding box center [73, 223] width 64 height 8
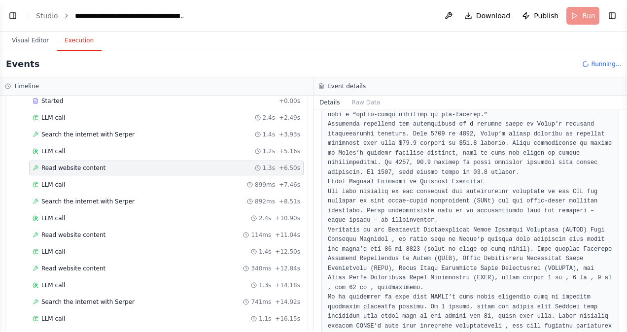
scroll to position [71, 0]
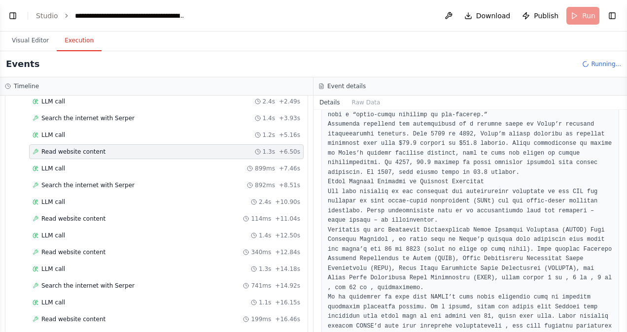
click at [56, 228] on div "LLM call 1.4s + 12.50s" at bounding box center [166, 235] width 275 height 15
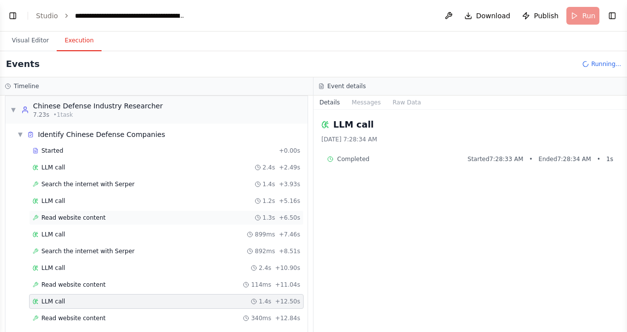
scroll to position [0, 0]
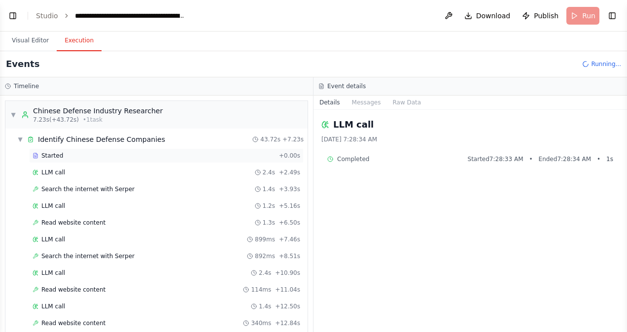
click at [50, 150] on div "Started + 0.00s" at bounding box center [166, 155] width 275 height 15
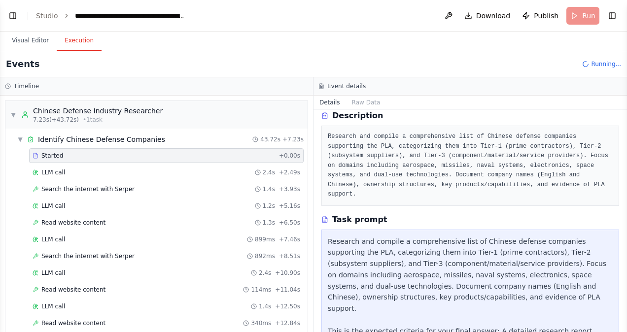
scroll to position [89, 0]
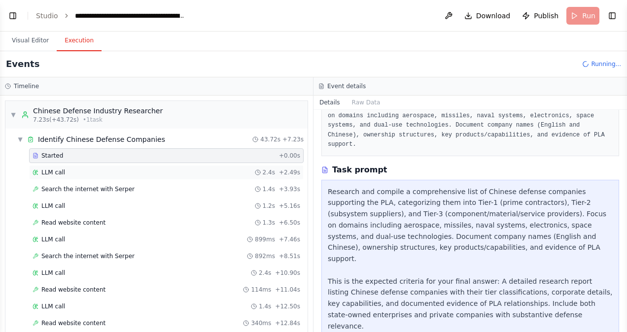
click at [45, 176] on div "LLM call 2.4s + 2.49s" at bounding box center [166, 172] width 275 height 15
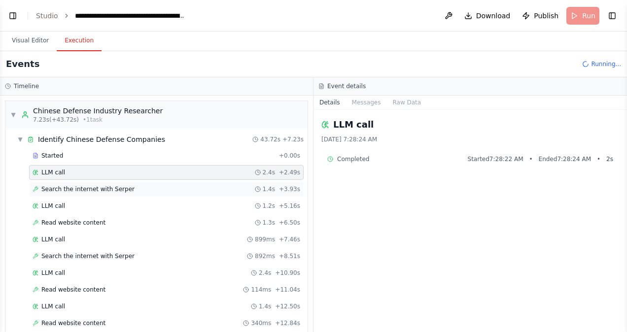
click at [77, 188] on span "Search the internet with Serper" at bounding box center [87, 189] width 93 height 8
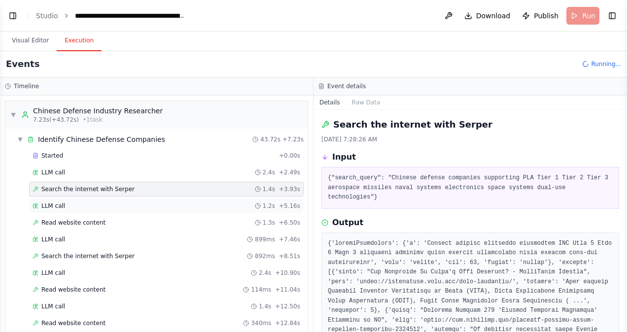
click at [89, 208] on div "LLM call 1.2s + 5.16s" at bounding box center [167, 206] width 268 height 8
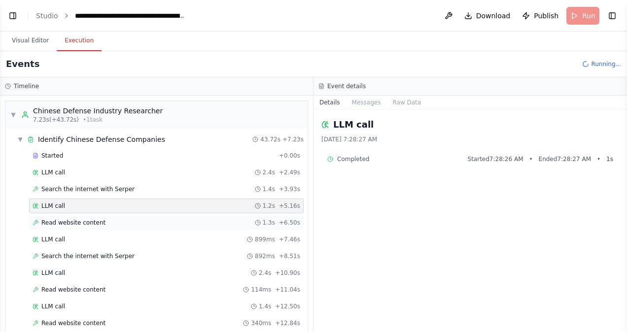
click at [88, 222] on span "Read website content" at bounding box center [73, 223] width 64 height 8
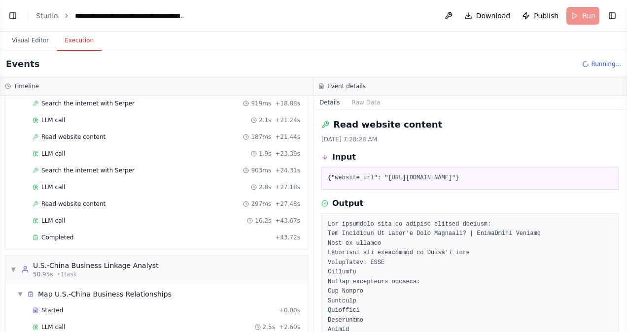
scroll to position [431, 0]
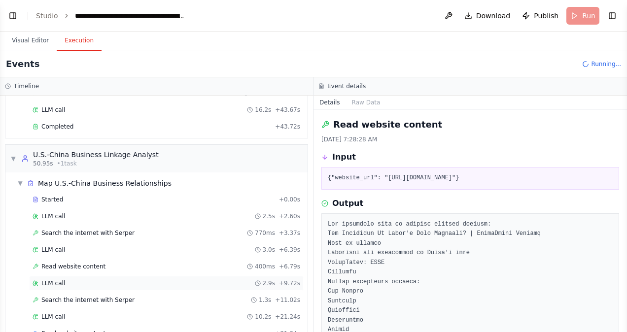
click at [58, 281] on div "LLM call 2.9s + 9.72s" at bounding box center [166, 283] width 275 height 15
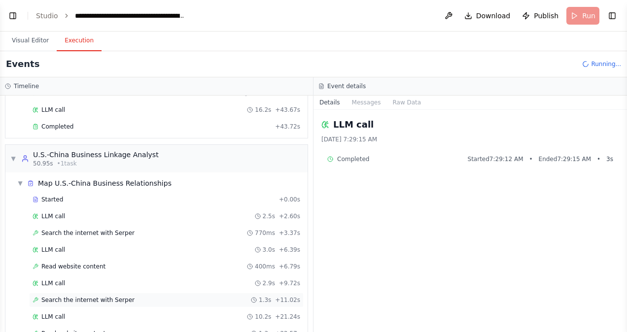
click at [69, 296] on span "Search the internet with Serper" at bounding box center [87, 300] width 93 height 8
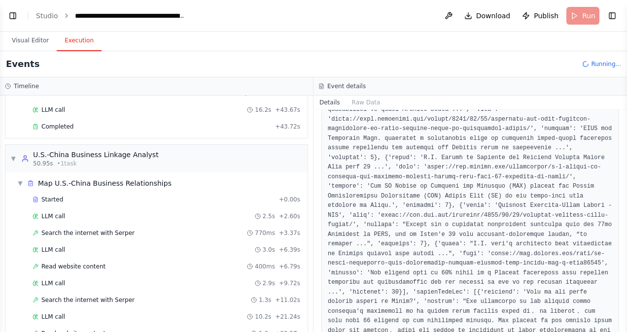
click at [425, 262] on pre at bounding box center [470, 268] width 285 height 981
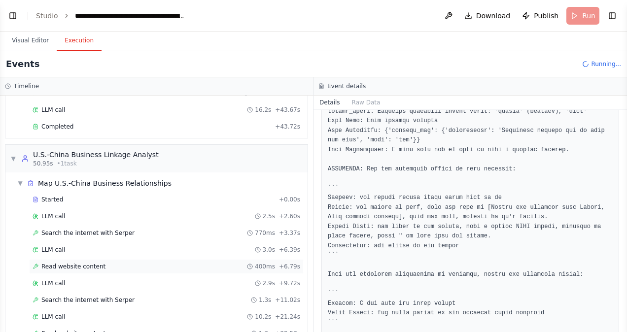
scroll to position [514, 0]
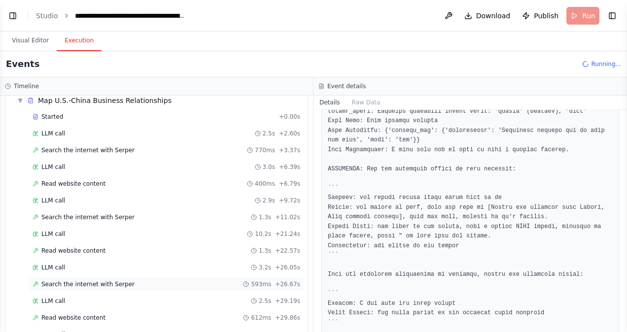
click at [116, 281] on span "Search the internet with Serper" at bounding box center [87, 285] width 93 height 8
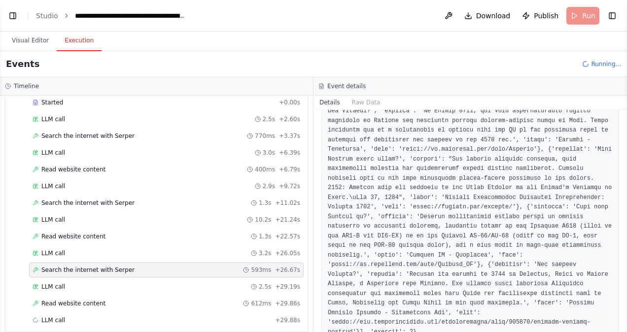
scroll to position [531, 0]
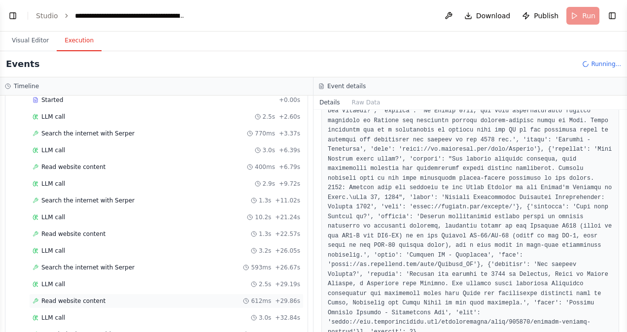
click at [80, 297] on span "Read website content" at bounding box center [73, 301] width 64 height 8
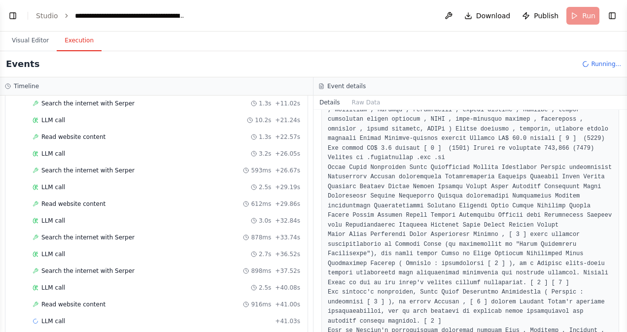
scroll to position [629, 0]
click at [70, 250] on div "LLM call 2.7s + 36.52s" at bounding box center [167, 254] width 268 height 8
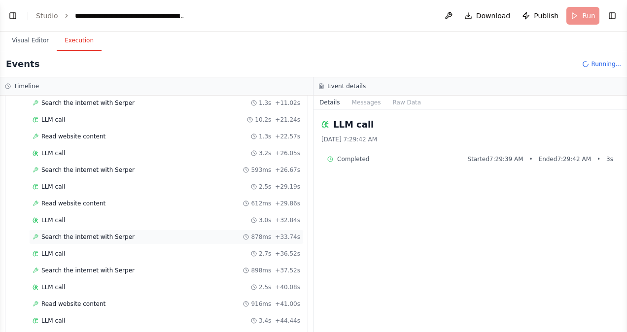
click at [79, 230] on div "Search the internet with [PERSON_NAME] 878ms + 33.74s" at bounding box center [166, 237] width 275 height 15
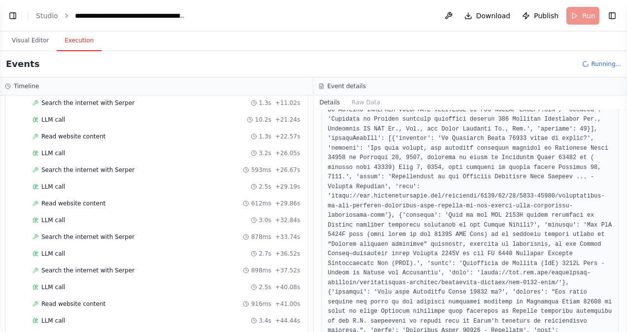
scroll to position [596, 0]
click at [66, 300] on span "Read website content" at bounding box center [73, 304] width 64 height 8
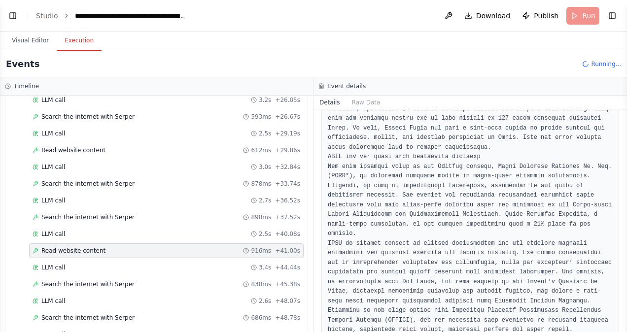
scroll to position [697, 0]
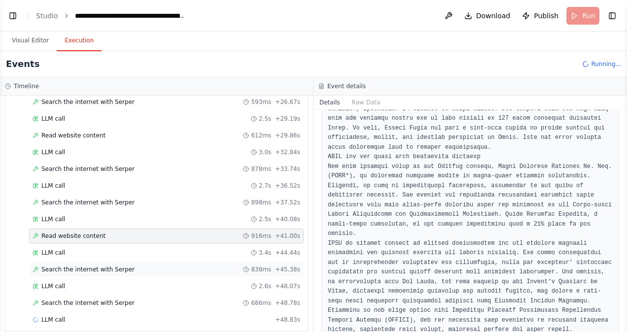
click at [73, 266] on span "Search the internet with Serper" at bounding box center [87, 270] width 93 height 8
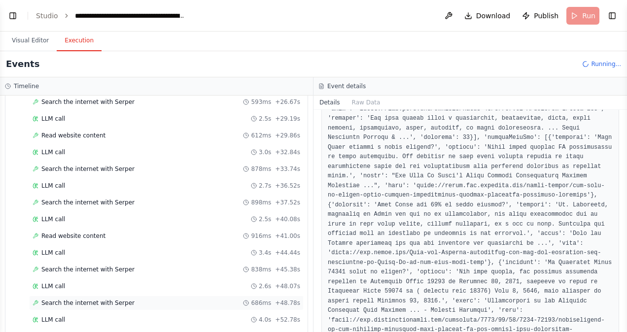
click at [86, 299] on span "Search the internet with Serper" at bounding box center [87, 303] width 93 height 8
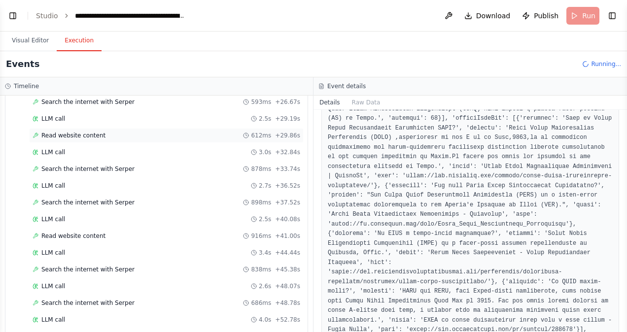
click at [77, 132] on span "Read website content" at bounding box center [73, 136] width 64 height 8
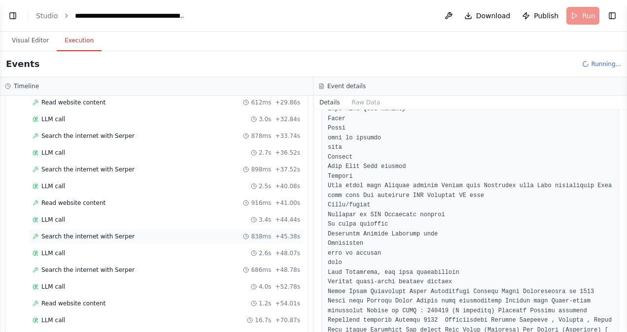
scroll to position [852, 0]
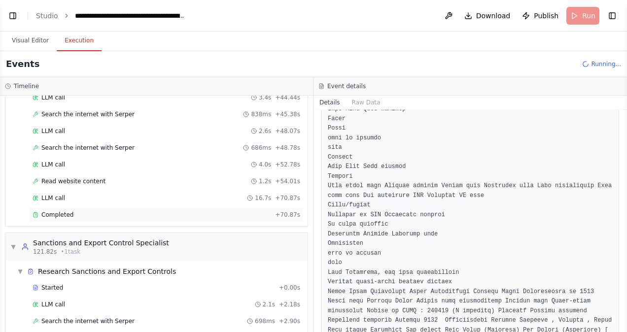
click at [68, 211] on span "Completed" at bounding box center [57, 215] width 32 height 8
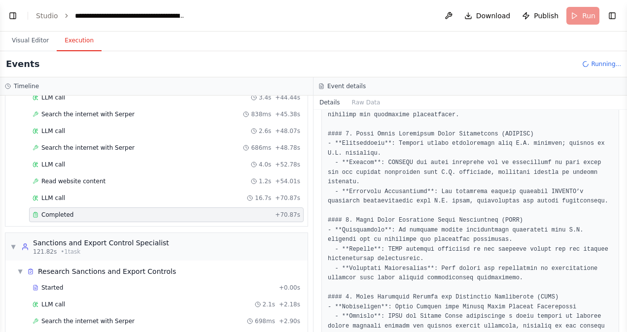
click at [527, 274] on pre at bounding box center [470, 269] width 285 height 664
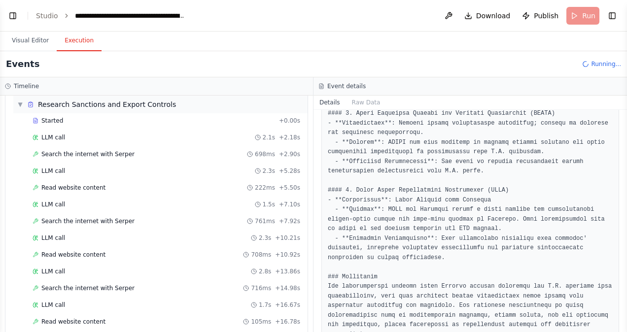
scroll to position [1034, 0]
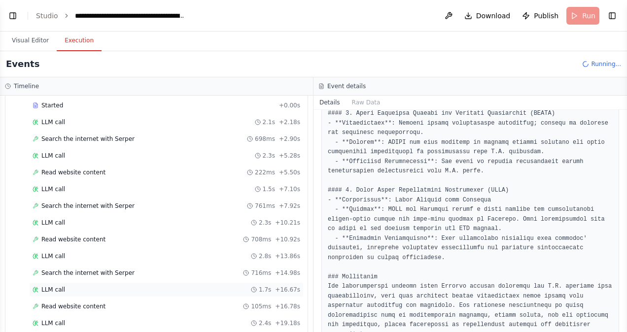
click at [177, 286] on div "LLM call 1.7s + 16.67s" at bounding box center [167, 290] width 268 height 8
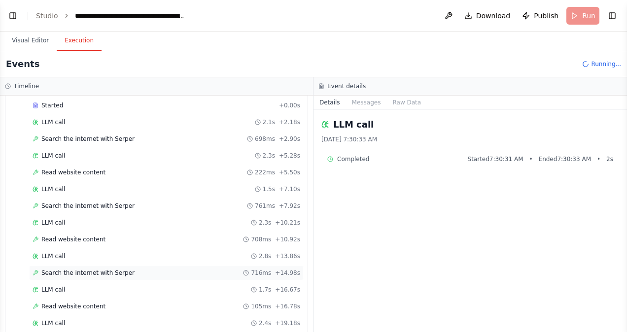
click at [134, 269] on div "Search the internet with [PERSON_NAME] 716ms + 14.98s" at bounding box center [167, 273] width 268 height 8
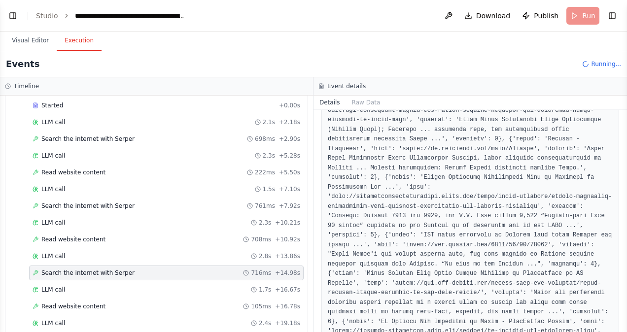
scroll to position [327, 0]
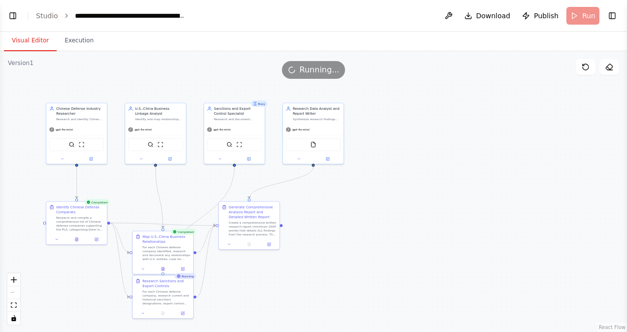
click at [21, 45] on button "Visual Editor" at bounding box center [30, 41] width 53 height 21
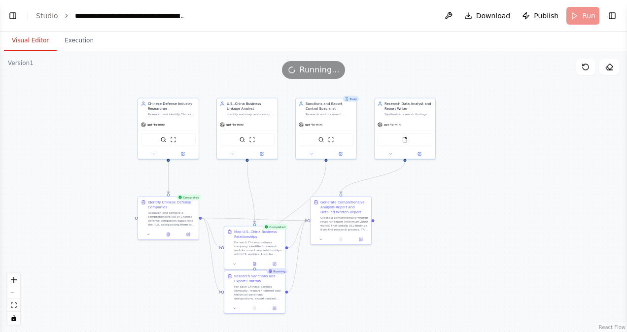
drag, startPoint x: 404, startPoint y: 221, endPoint x: 496, endPoint y: 216, distance: 91.8
click at [496, 216] on div ".deletable-edge-delete-btn { width: 20px; height: 20px; border: 0px solid #ffff…" at bounding box center [313, 191] width 627 height 281
click at [168, 233] on icon at bounding box center [168, 233] width 2 height 3
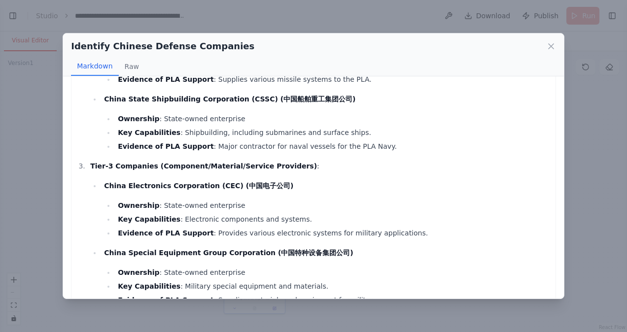
click at [241, 230] on li "Evidence of PLA Support : Provides various electronic systems for military appl…" at bounding box center [333, 233] width 436 height 12
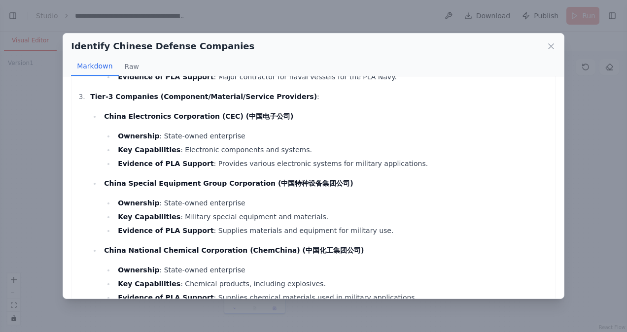
scroll to position [565, 0]
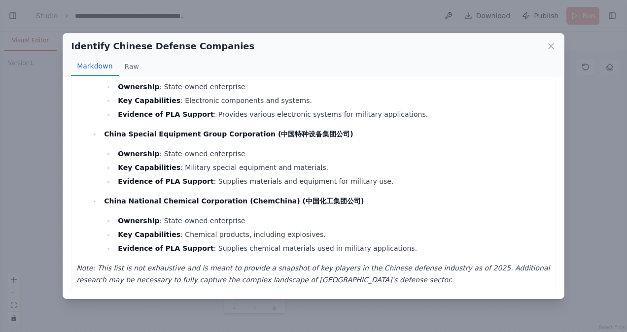
click at [379, 294] on div "Tier-1 Companies (Prime Contractors) : Aviation Industry Corporation of China (…" at bounding box center [313, 187] width 501 height 222
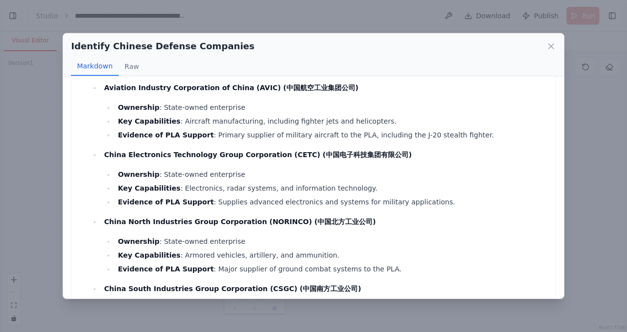
scroll to position [0, 0]
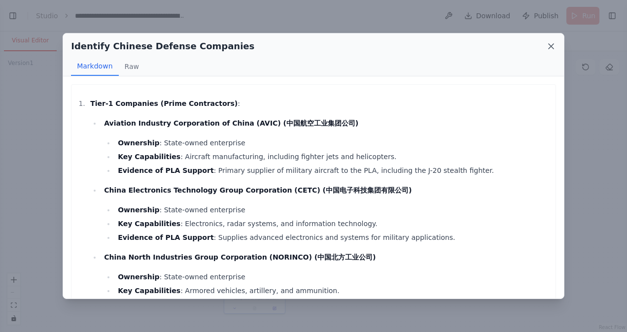
click at [548, 42] on icon at bounding box center [551, 46] width 10 height 10
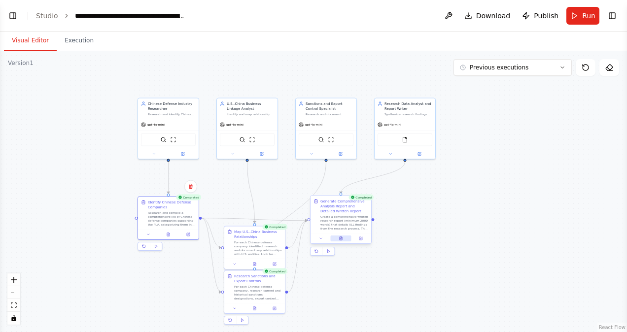
click at [345, 241] on button at bounding box center [340, 239] width 21 height 6
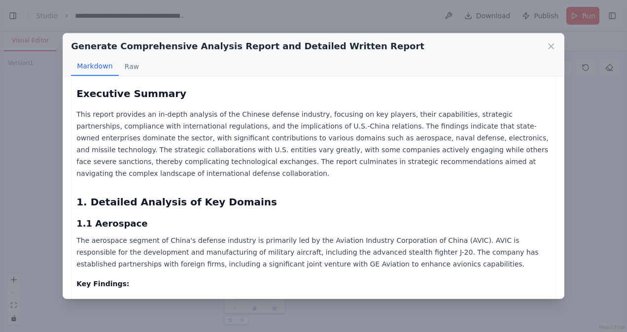
scroll to position [57, 0]
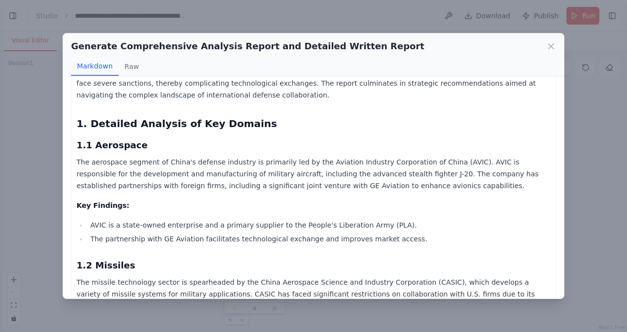
click at [260, 233] on li "The partnership with GE Aviation facilitates technological exchange and improve…" at bounding box center [318, 239] width 463 height 12
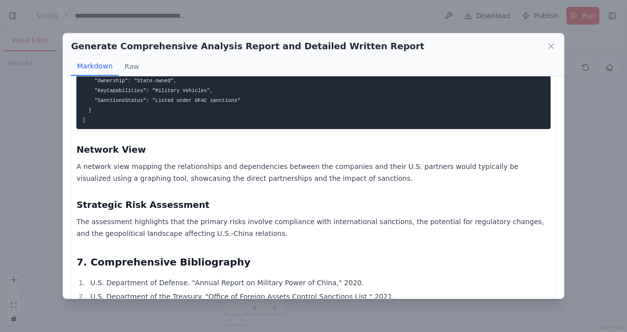
scroll to position [1741, 0]
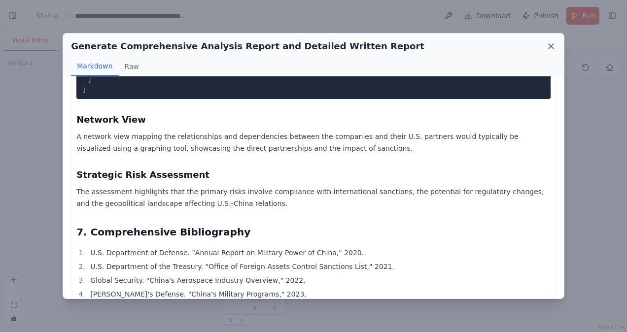
click at [552, 46] on icon at bounding box center [551, 46] width 10 height 10
